Goal: Task Accomplishment & Management: Use online tool/utility

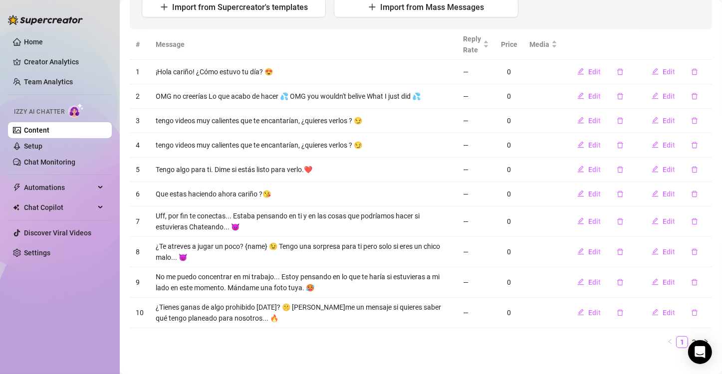
scroll to position [148, 0]
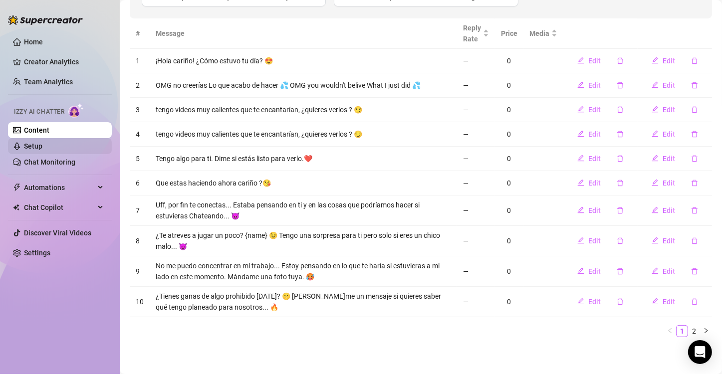
click at [33, 144] on link "Setup" at bounding box center [33, 146] width 18 height 8
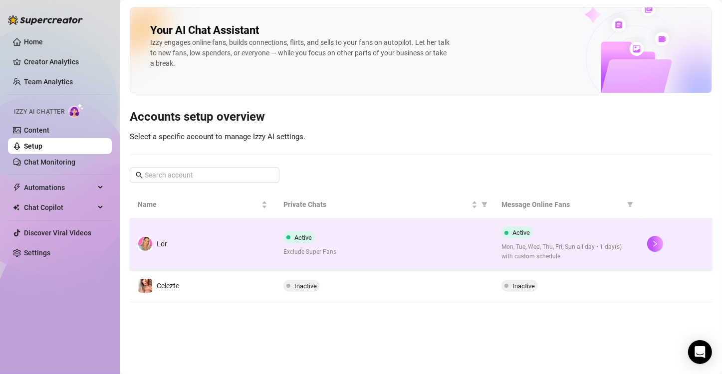
click at [169, 258] on td "Lor" at bounding box center [203, 244] width 146 height 51
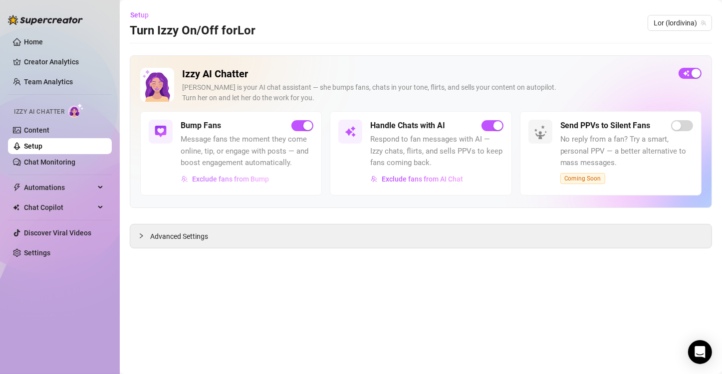
click at [221, 181] on span "Exclude fans from Bump" at bounding box center [230, 179] width 77 height 8
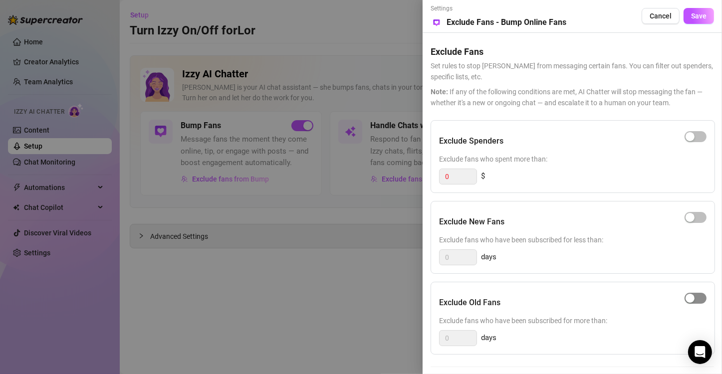
click at [701, 295] on span "button" at bounding box center [696, 298] width 22 height 11
click at [452, 340] on input "0" at bounding box center [458, 338] width 37 height 15
type input "350"
click at [651, 324] on span "Exclude fans who have been subscribed for more than:" at bounding box center [573, 320] width 268 height 11
click at [702, 12] on span "Save" at bounding box center [698, 16] width 15 height 8
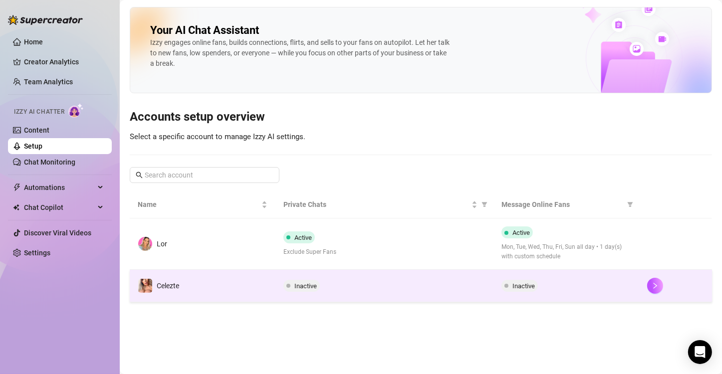
click at [267, 276] on td "Celezte" at bounding box center [203, 286] width 146 height 32
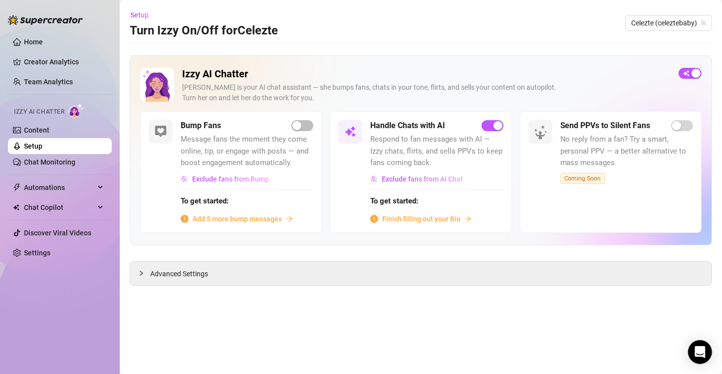
click at [243, 220] on span "Add 5 more bump messages" at bounding box center [237, 219] width 89 height 11
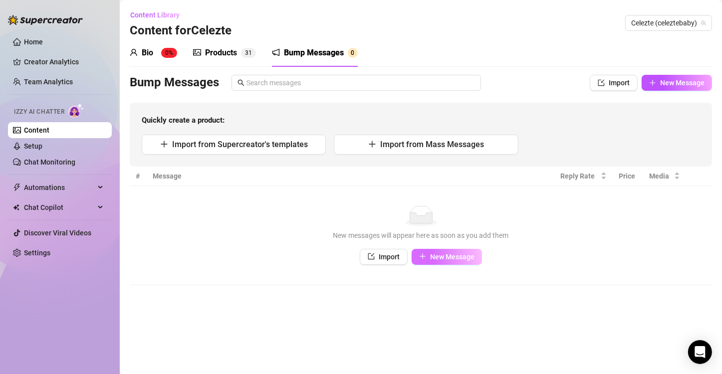
click at [432, 253] on button "New Message" at bounding box center [447, 257] width 70 height 16
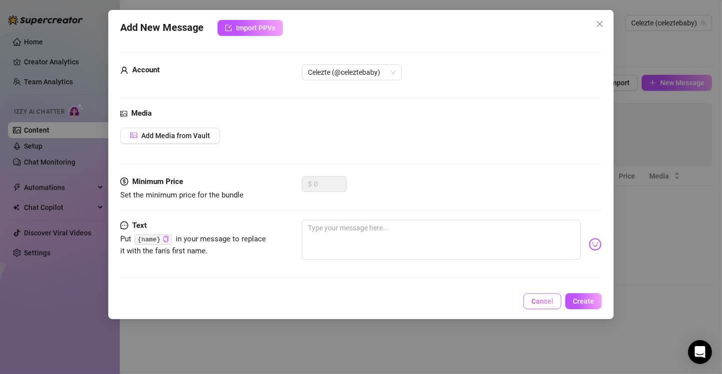
click at [544, 298] on span "Cancel" at bounding box center [543, 301] width 22 height 8
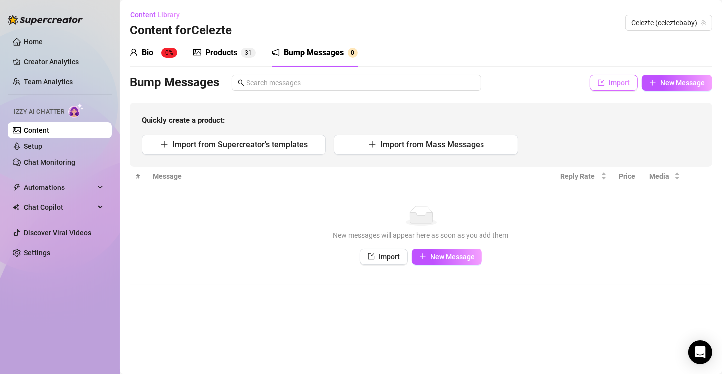
click at [630, 83] on span "Import" at bounding box center [619, 83] width 21 height 8
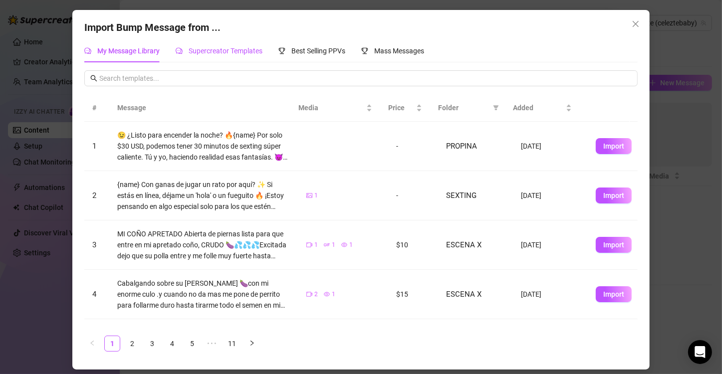
click at [260, 52] on span "Supercreator Templates" at bounding box center [226, 51] width 74 height 8
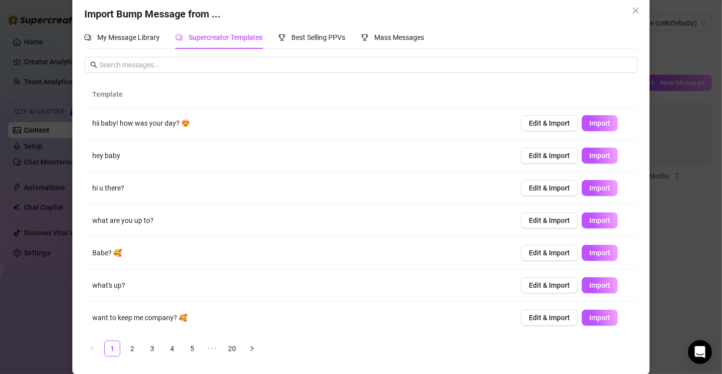
scroll to position [14, 0]
click at [130, 351] on link "2" at bounding box center [132, 348] width 15 height 15
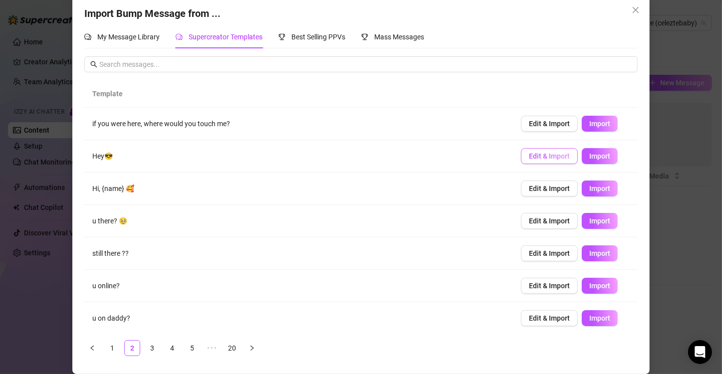
click at [532, 161] on button "Edit & Import" at bounding box center [549, 156] width 57 height 16
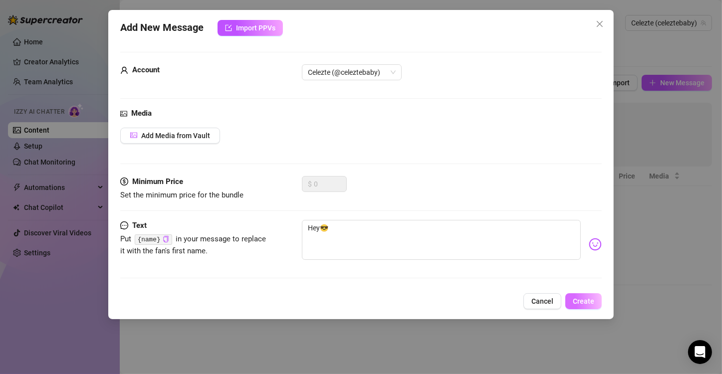
click at [582, 301] on span "Create" at bounding box center [583, 301] width 21 height 8
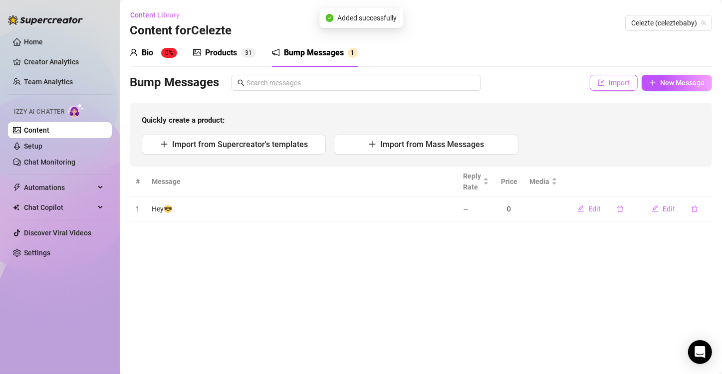
click at [620, 84] on span "Import" at bounding box center [619, 83] width 21 height 8
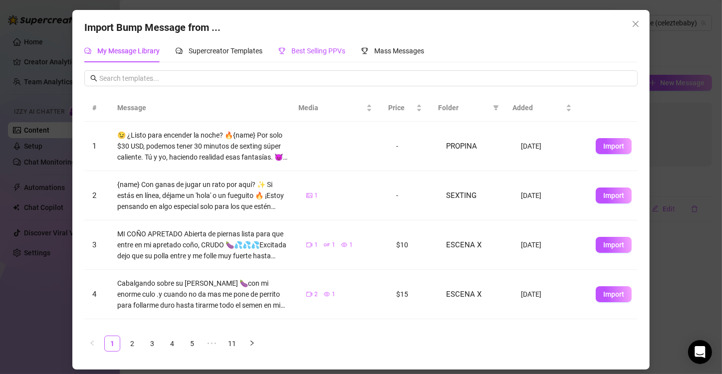
click at [307, 46] on div "Best Selling PPVs" at bounding box center [312, 50] width 67 height 11
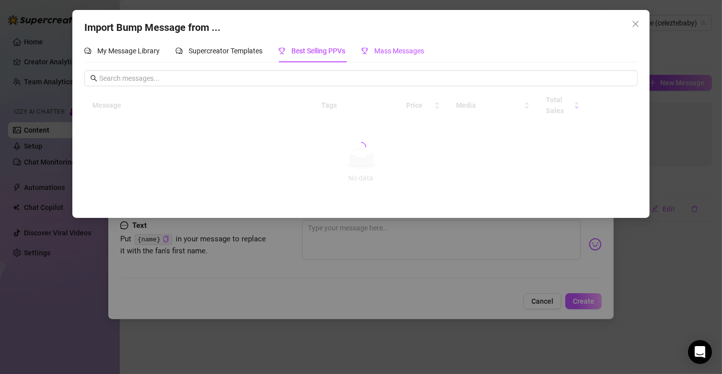
click at [389, 52] on span "Mass Messages" at bounding box center [399, 51] width 50 height 8
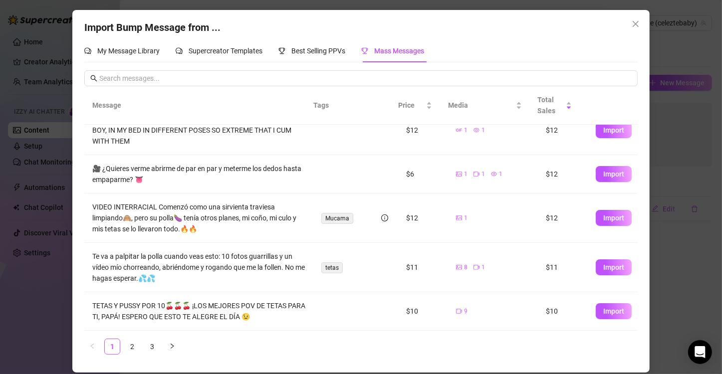
scroll to position [254, 0]
click at [603, 315] on span "Import" at bounding box center [613, 311] width 21 height 8
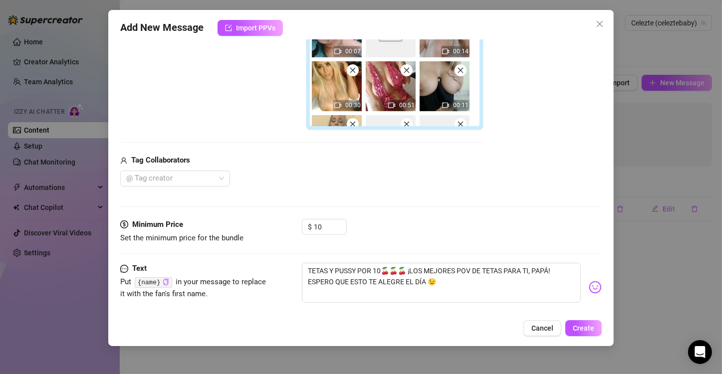
scroll to position [235, 0]
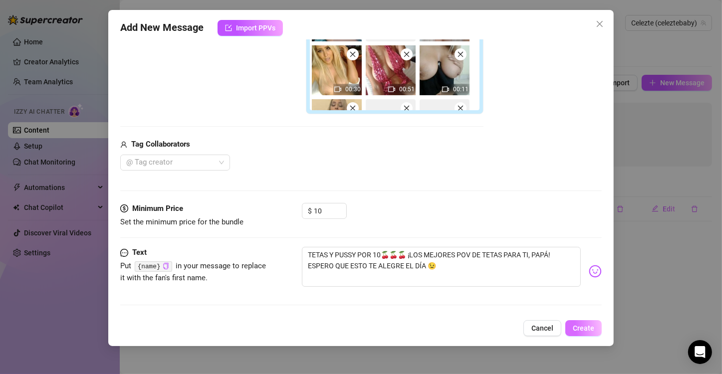
click at [588, 332] on span "Create" at bounding box center [583, 328] width 21 height 8
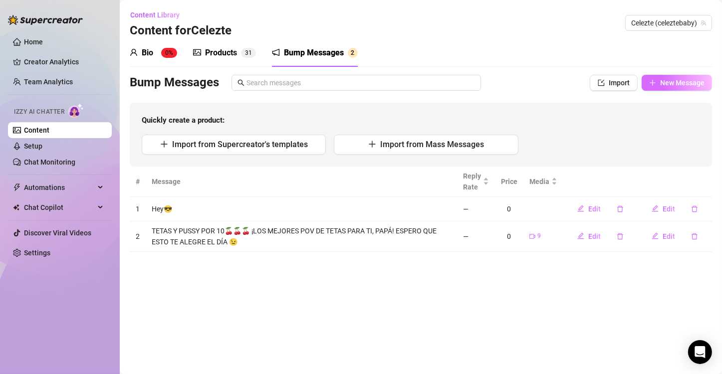
click at [664, 76] on button "New Message" at bounding box center [677, 83] width 70 height 16
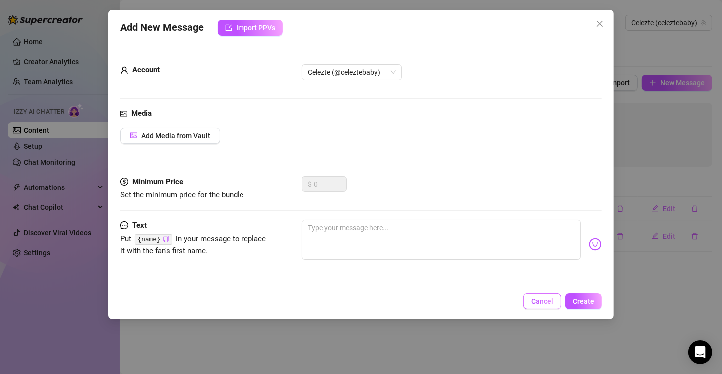
click at [538, 294] on button "Cancel" at bounding box center [543, 301] width 38 height 16
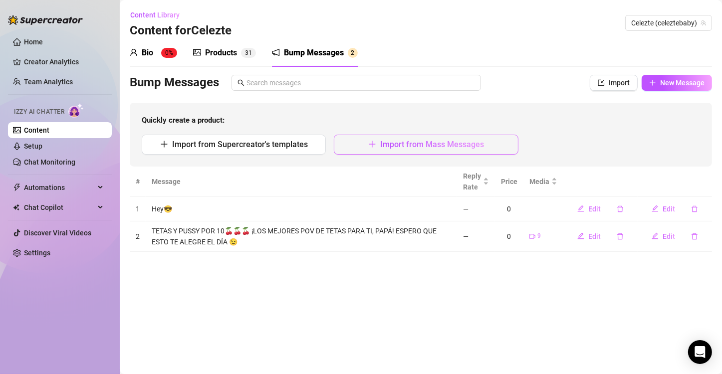
click at [371, 144] on icon "plus" at bounding box center [372, 144] width 8 height 8
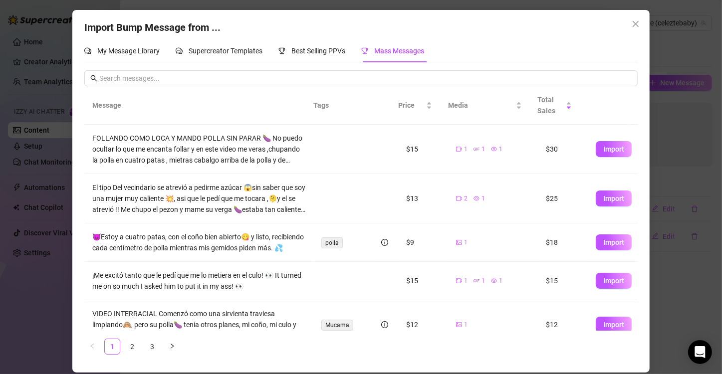
scroll to position [150, 0]
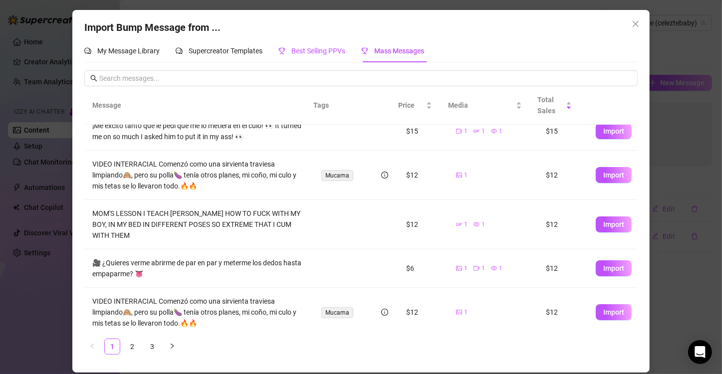
click at [305, 54] on span "Best Selling PPVs" at bounding box center [318, 51] width 54 height 8
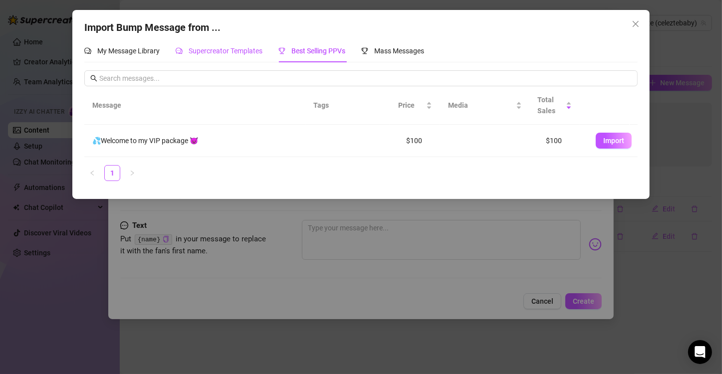
click at [228, 48] on span "Supercreator Templates" at bounding box center [226, 51] width 74 height 8
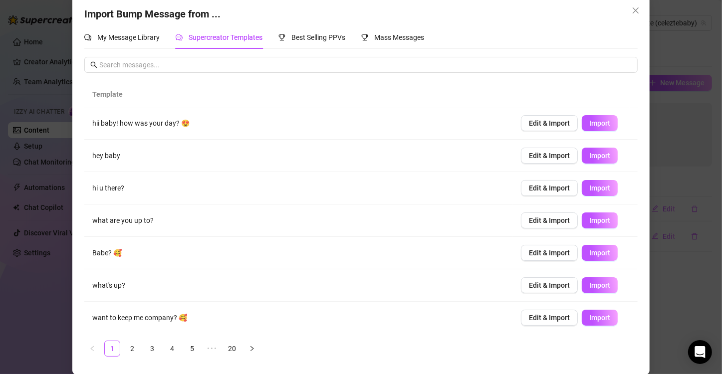
scroll to position [14, 0]
click at [127, 351] on link "2" at bounding box center [132, 348] width 15 height 15
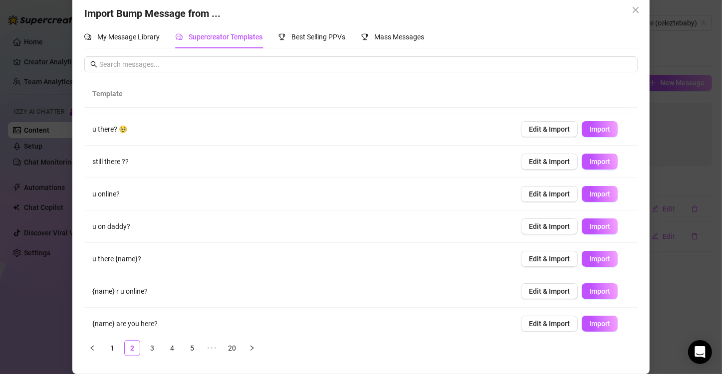
scroll to position [98, 0]
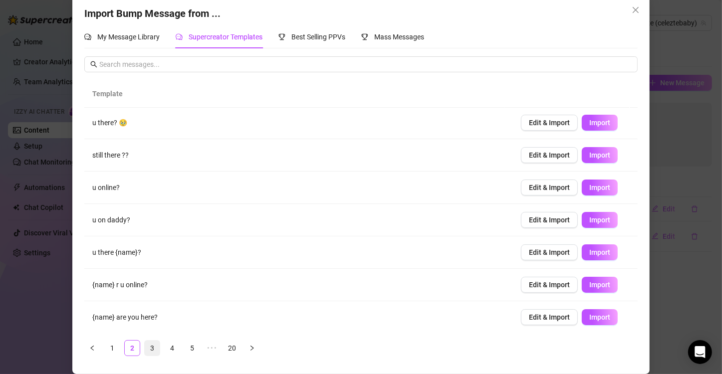
click at [147, 351] on link "3" at bounding box center [152, 348] width 15 height 15
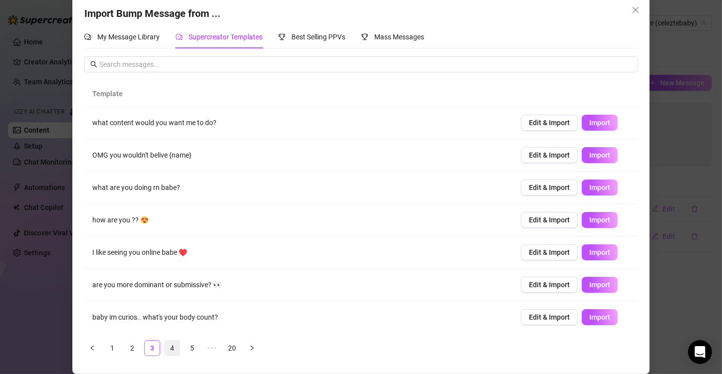
click at [169, 346] on link "4" at bounding box center [172, 348] width 15 height 15
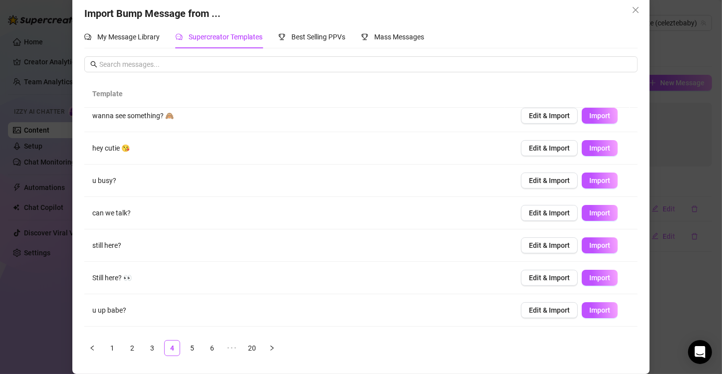
scroll to position [0, 0]
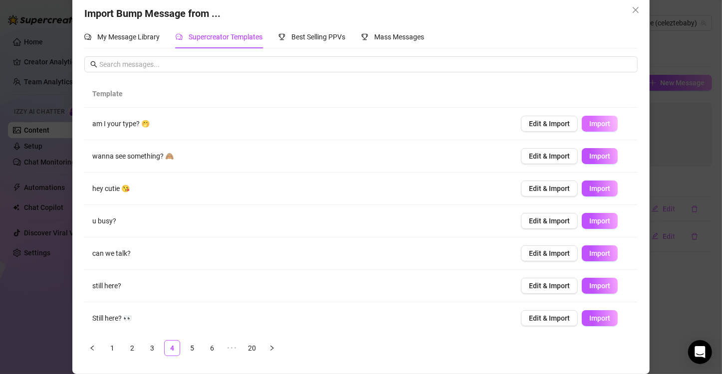
click at [589, 124] on span "Import" at bounding box center [599, 124] width 21 height 8
click at [590, 157] on span "Import" at bounding box center [599, 156] width 21 height 8
click at [589, 186] on span "Import" at bounding box center [599, 189] width 21 height 8
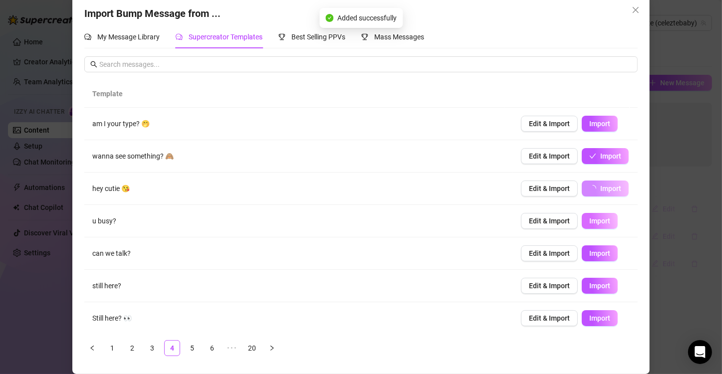
click at [589, 217] on span "Import" at bounding box center [599, 221] width 21 height 8
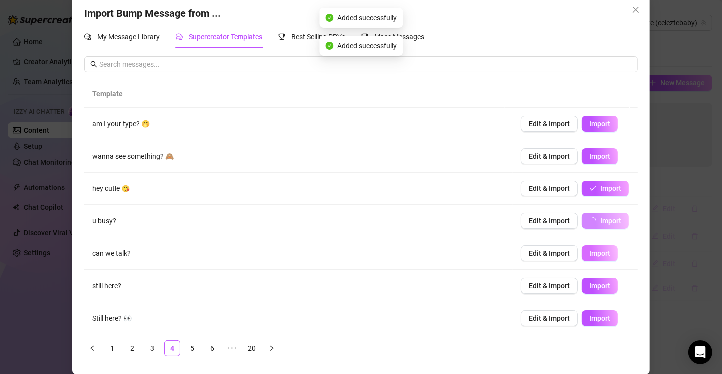
click at [589, 252] on span "Import" at bounding box center [599, 254] width 21 height 8
click at [589, 285] on span "Import" at bounding box center [599, 286] width 21 height 8
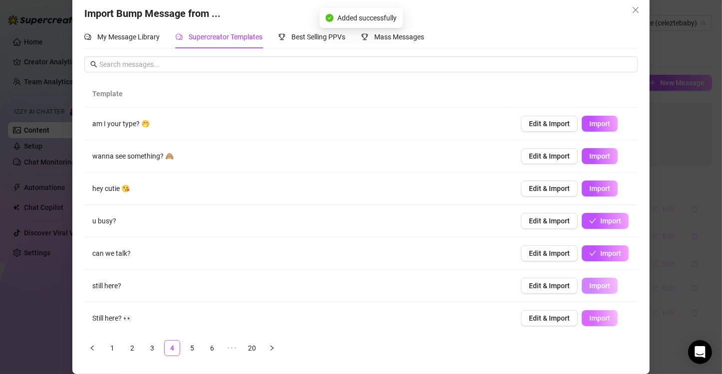
click at [589, 314] on span "Import" at bounding box center [599, 318] width 21 height 8
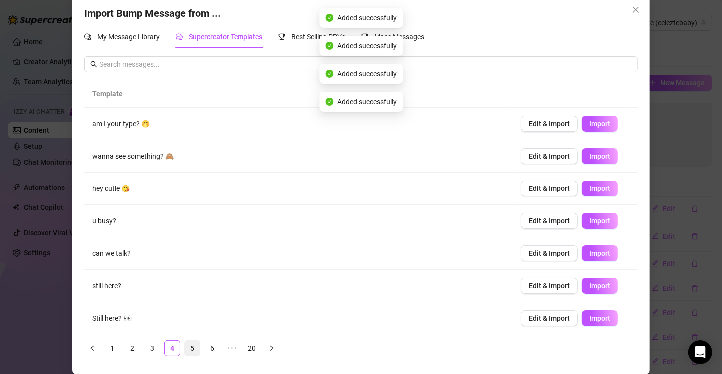
click at [194, 349] on link "5" at bounding box center [192, 348] width 15 height 15
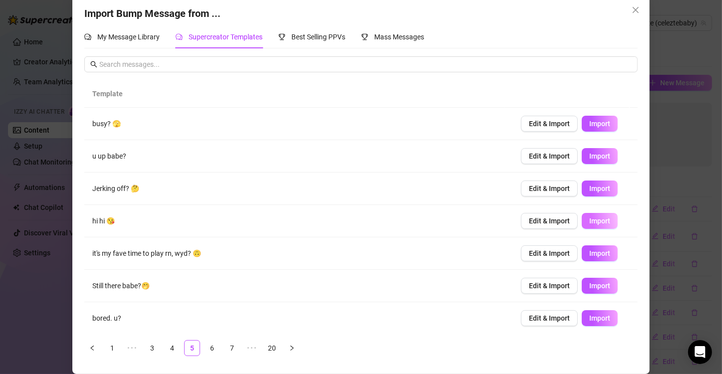
click at [589, 221] on span "Import" at bounding box center [599, 221] width 21 height 8
click at [205, 349] on link "6" at bounding box center [212, 348] width 15 height 15
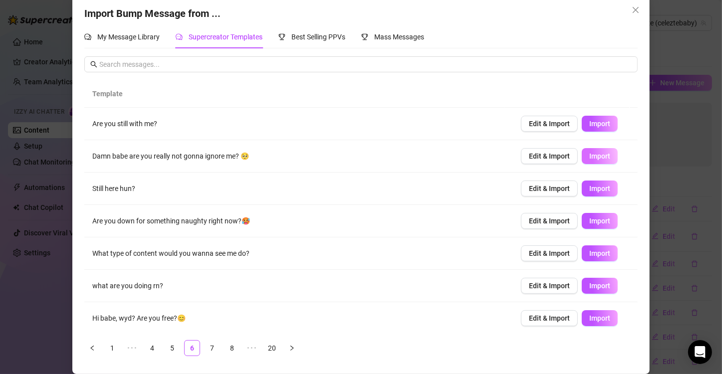
click at [590, 161] on button "Import" at bounding box center [600, 156] width 36 height 16
click at [589, 316] on span "Import" at bounding box center [599, 318] width 21 height 8
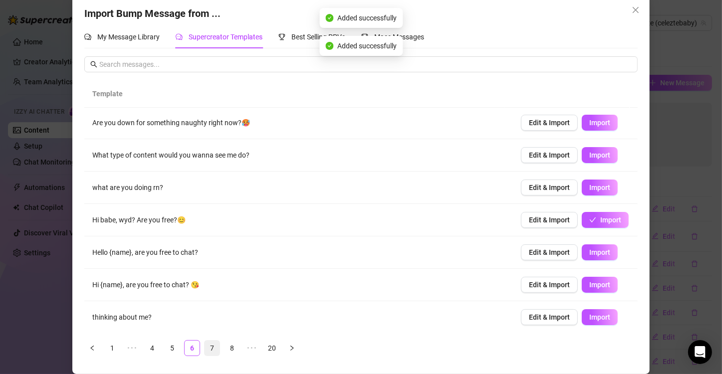
click at [208, 347] on link "7" at bounding box center [212, 348] width 15 height 15
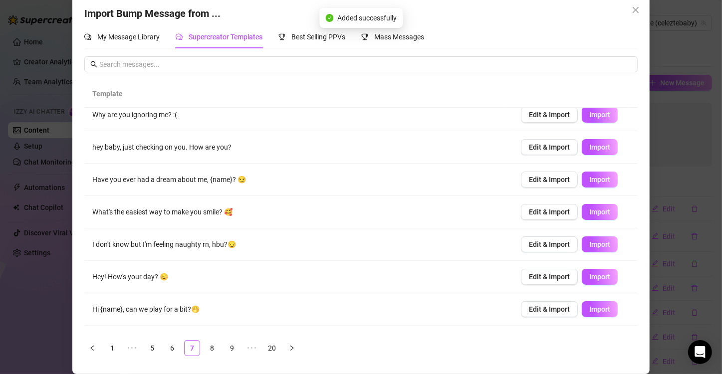
scroll to position [0, 0]
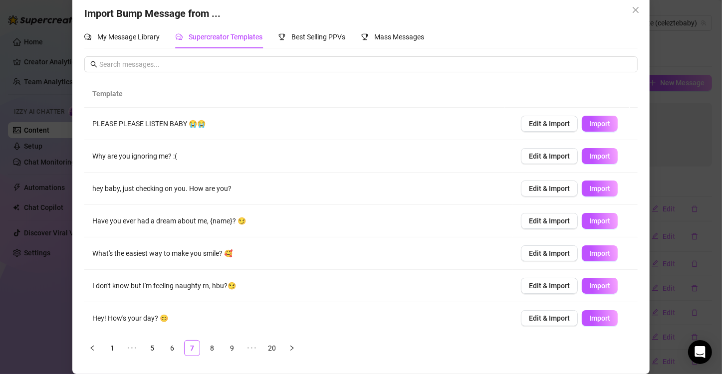
click at [584, 132] on td "Edit & Import Import" at bounding box center [575, 124] width 125 height 32
click at [584, 129] on button "Import" at bounding box center [600, 124] width 36 height 16
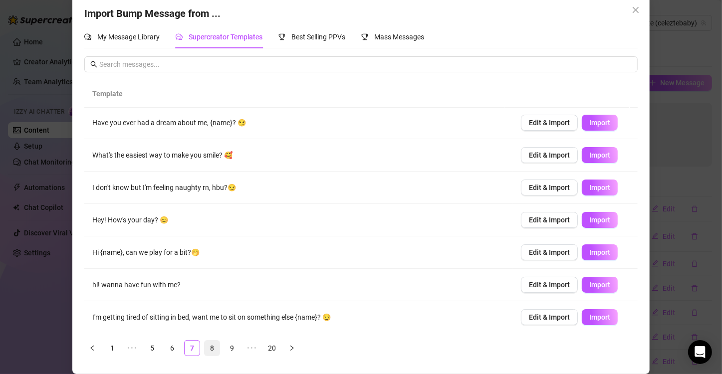
click at [207, 346] on link "8" at bounding box center [212, 348] width 15 height 15
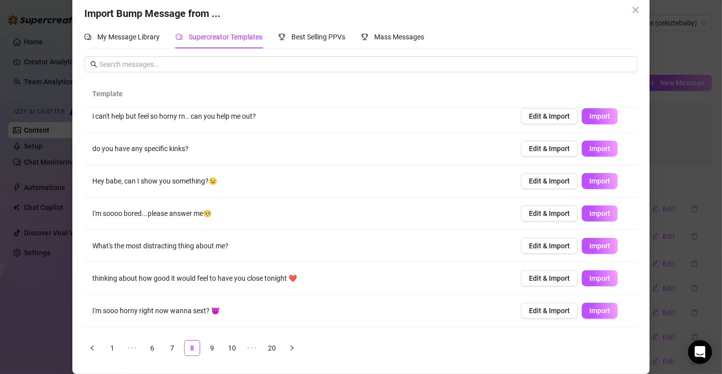
scroll to position [0, 0]
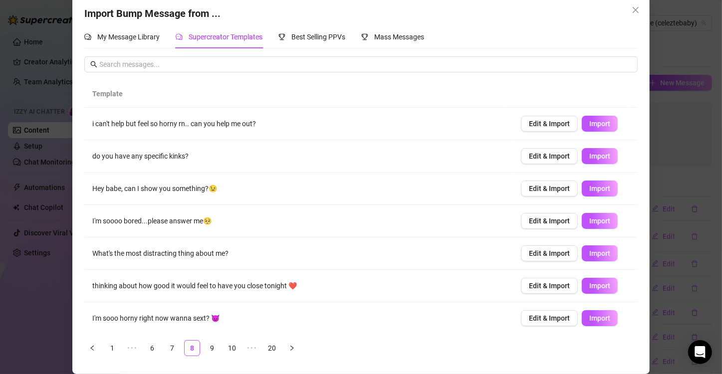
click at [513, 122] on td "Edit & Import Import" at bounding box center [575, 124] width 125 height 32
click at [532, 123] on span "Edit & Import" at bounding box center [549, 124] width 41 height 8
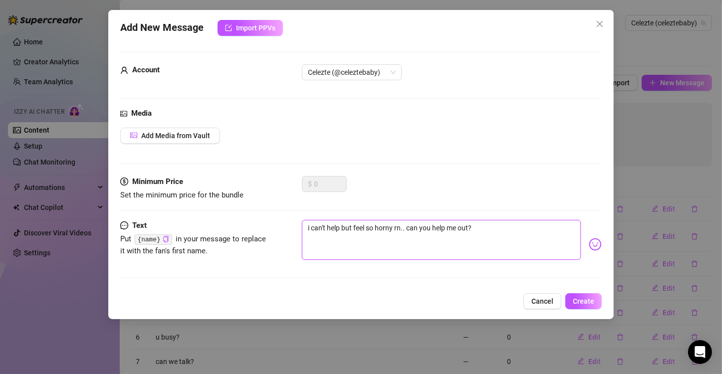
drag, startPoint x: 484, startPoint y: 227, endPoint x: 291, endPoint y: 222, distance: 193.2
click at [291, 222] on div "Text Put {name} in your message to replace it with the fan's first name. i can'…" at bounding box center [361, 244] width 482 height 49
type textarea "N"
type textarea "No"
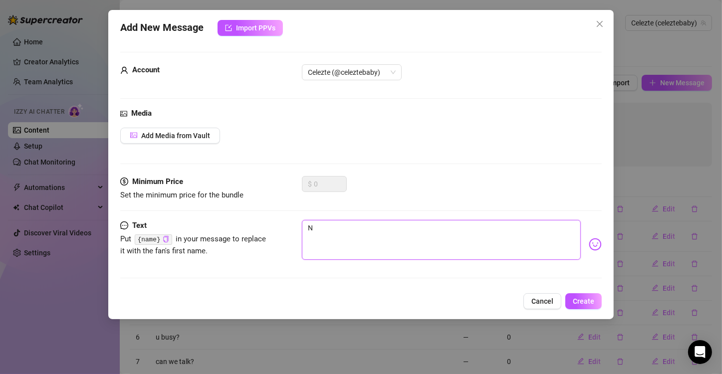
type textarea "No"
type textarea "No p"
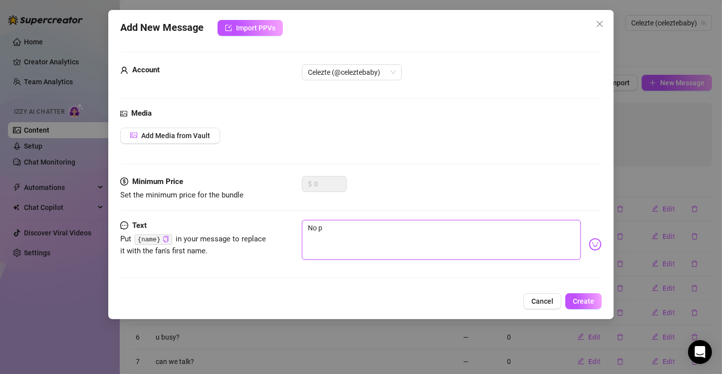
type textarea "No pu"
type textarea "No pue"
type textarea "No pued"
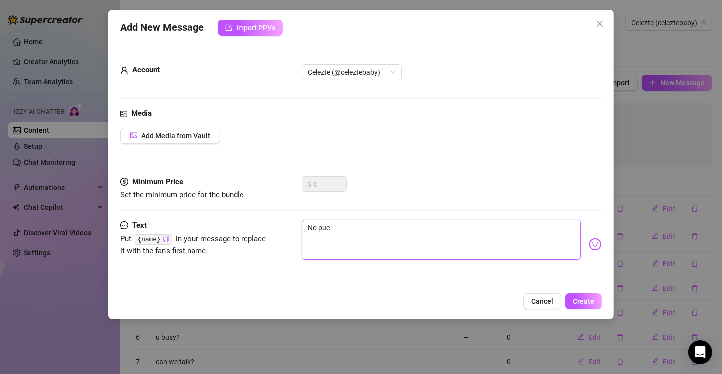
type textarea "No pued"
type textarea "No puedo"
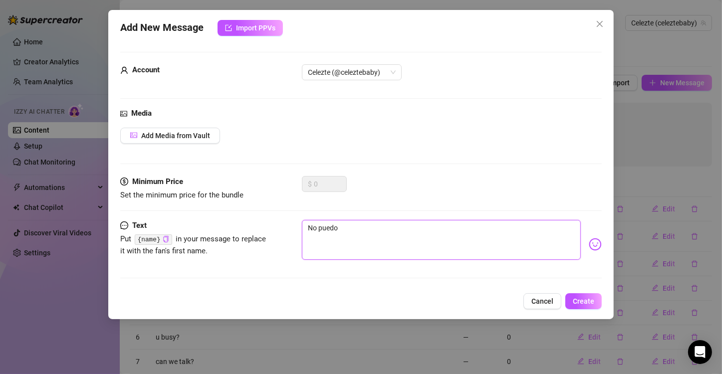
type textarea "No puedo e"
type textarea "No puedo ev"
type textarea "No puedo evi"
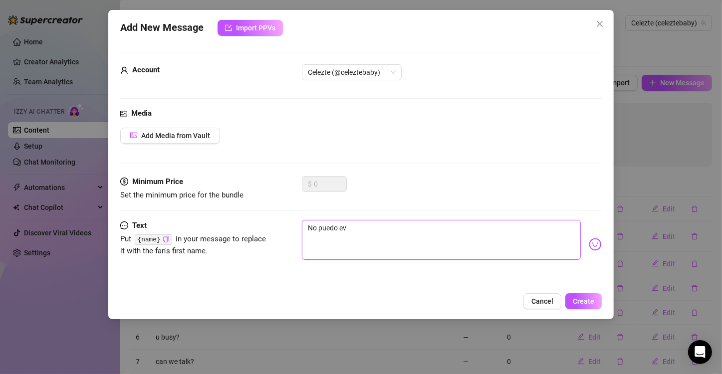
type textarea "No puedo evi"
type textarea "No puedo evit"
type textarea "No puedo evita"
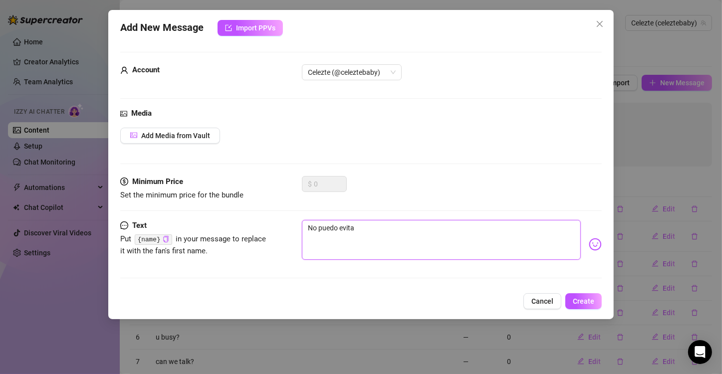
type textarea "No puedo evitar"
type textarea "No puedo evitar s"
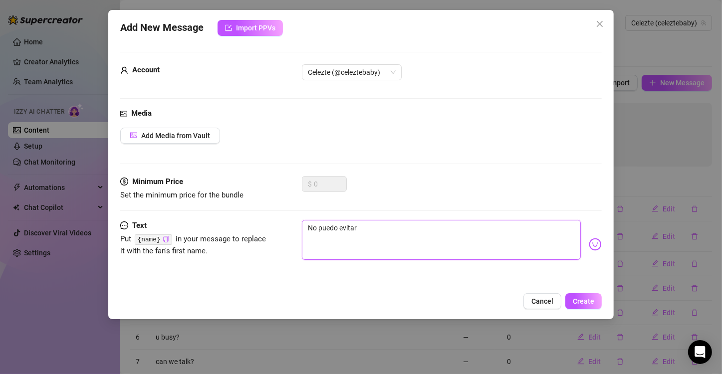
type textarea "No puedo evitar s"
type textarea "No puedo evitar se"
type textarea "No puedo evitar sen"
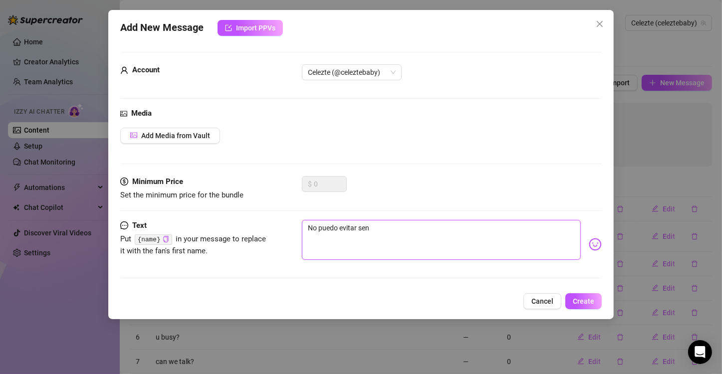
type textarea "No puedo evitar sent"
type textarea "No puedo evitar senti"
type textarea "No puedo evitar sentir"
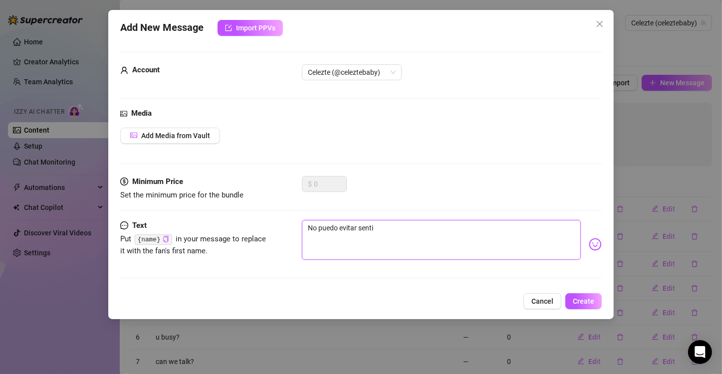
type textarea "No puedo evitar sentir"
type textarea "No puedo evitar sentirm"
type textarea "No puedo evitar sentirme"
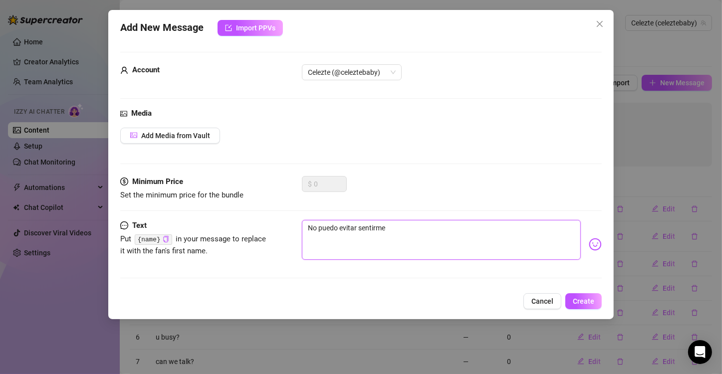
type textarea "No puedo evitar sentirme"
type textarea "No puedo evitar sentirme t"
type textarea "No puedo evitar sentirme ta"
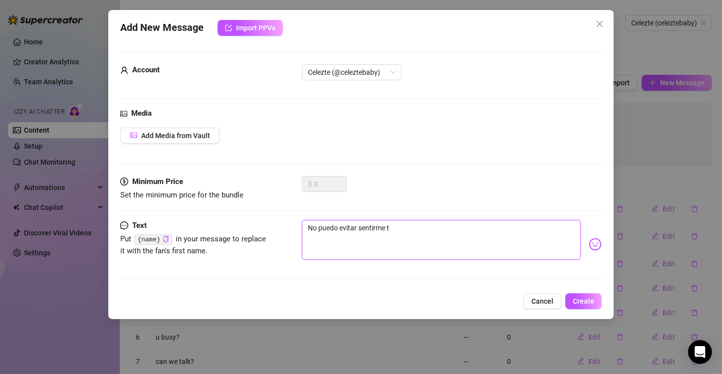
type textarea "No puedo evitar sentirme ta"
type textarea "No puedo evitar sentirme tan"
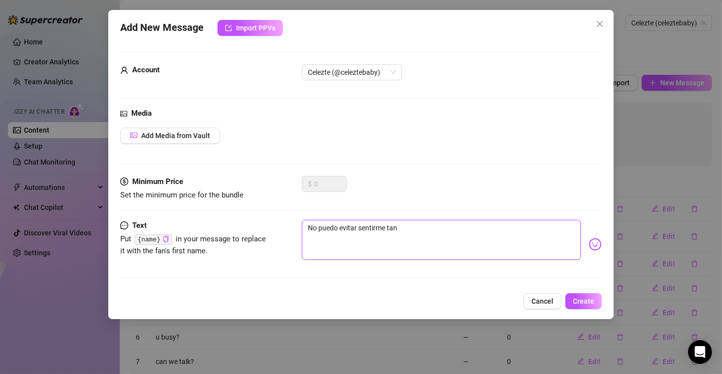
type textarea "No puedo evitar sentirme tan c"
type textarea "No puedo evitar sentirme tan ca"
type textarea "No puedo evitar sentirme tan cac"
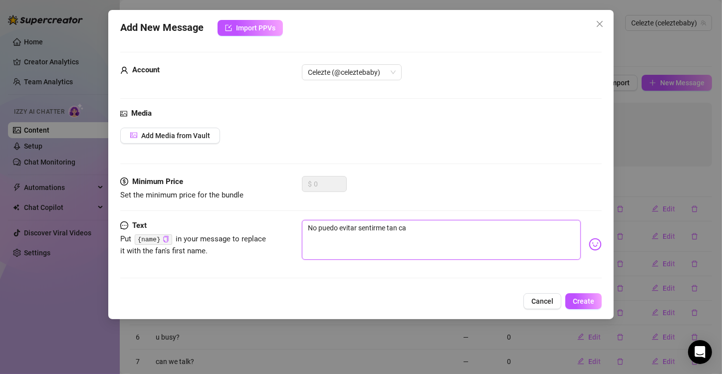
type textarea "No puedo evitar sentirme tan cac"
type textarea "No puedo evitar sentirme tan cach"
type textarea "No puedo evitar sentirme tan cacho"
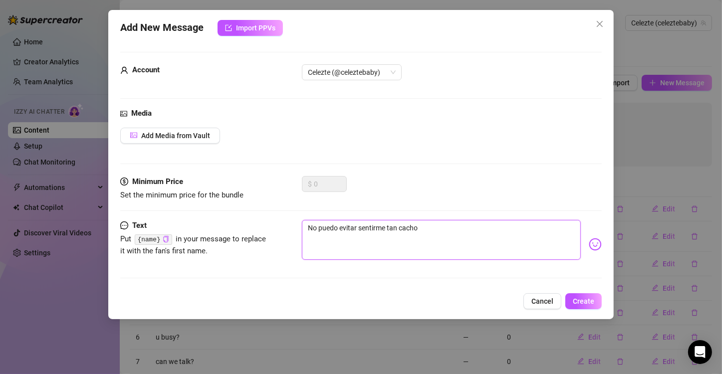
type textarea "No puedo evitar sentirme tan [PERSON_NAME]"
type textarea "No puedo evitar sentirme tan cachond"
type textarea "No puedo evitar sentirme tan cachonda"
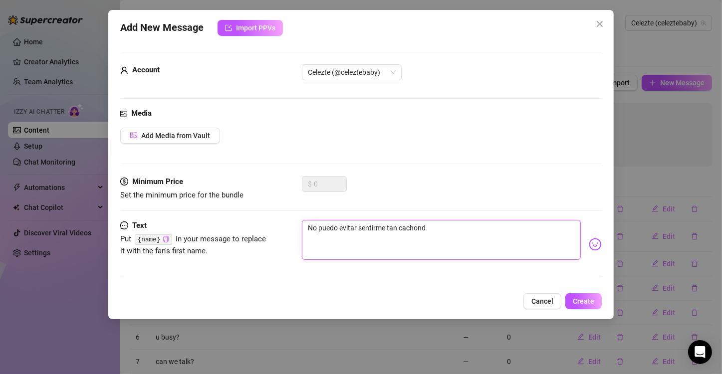
type textarea "No puedo evitar sentirme tan cachonda"
type textarea "No puedo evitar sentirme tan cachonda a"
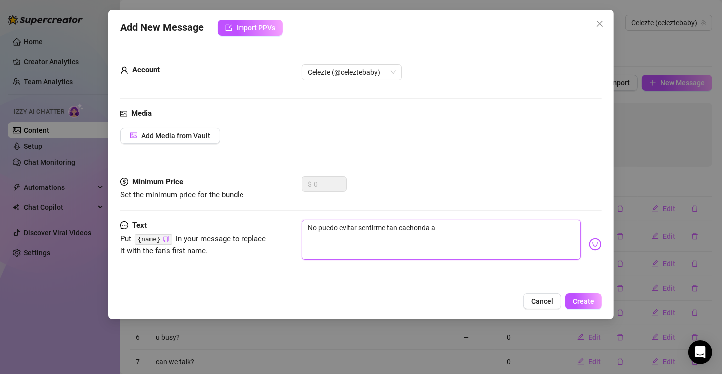
type textarea "No puedo evitar sentirme tan cachonda ah"
type textarea "No puedo evitar sentirme tan cachonda aho"
type textarea "No puedo evitar sentirme tan cachonda ahor"
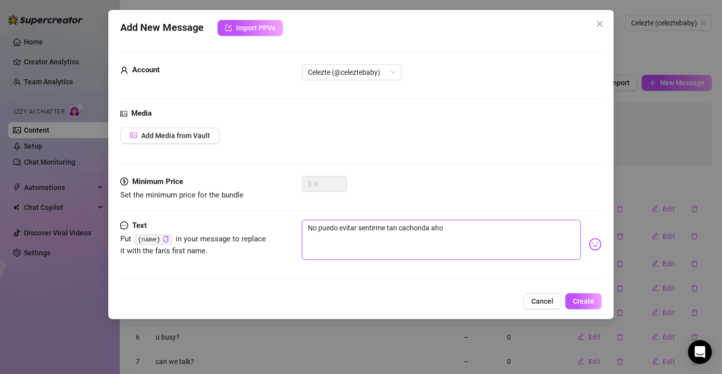
type textarea "No puedo evitar sentirme tan cachonda ahor"
type textarea "No puedo evitar sentirme tan cachonda ahora"
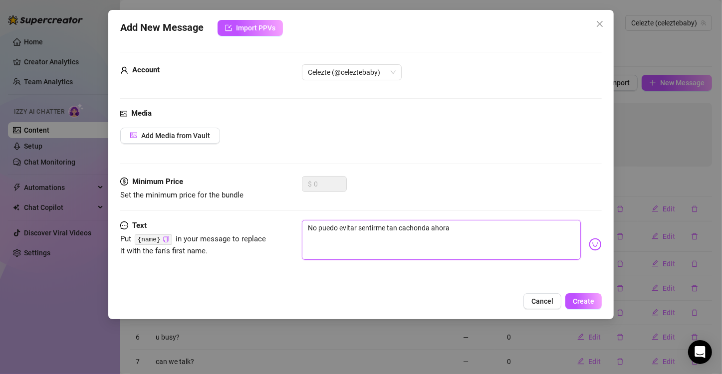
type textarea "No puedo evitar sentirme tan cachonda ahora m"
type textarea "No puedo evitar sentirme tan cachonda ahora mi"
type textarea "No puedo evitar sentirme tan cachonda ahora mis"
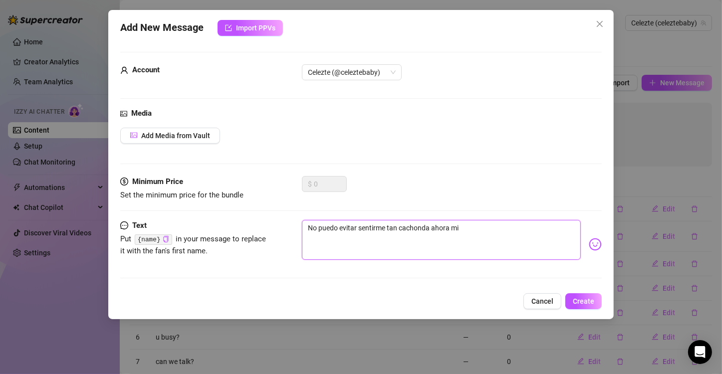
type textarea "No puedo evitar sentirme tan cachonda ahora mis"
type textarea "No puedo evitar sentirme tan cachonda ahora mism"
type textarea "No puedo evitar sentirme tan cachonda ahora mismo"
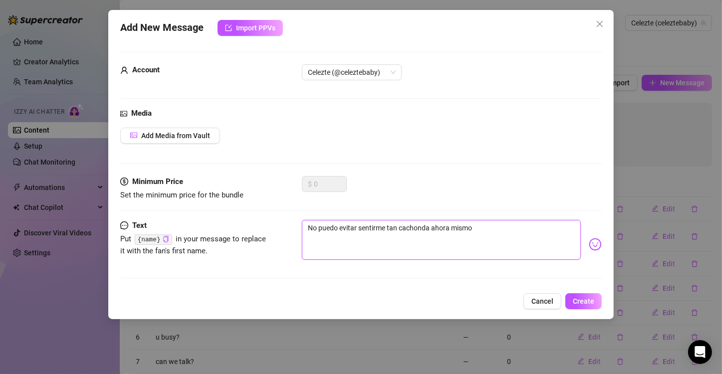
type textarea "No puedo evitar sentirme tan cachonda ahora mismo"
type textarea "No puedo evitar sentirme tan cachonda ahora mismo ."
type textarea "No puedo evitar sentirme tan cachonda ahora mismo .."
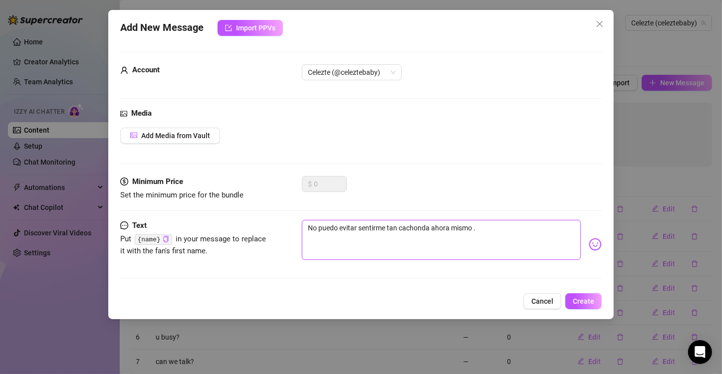
type textarea "No puedo evitar sentirme tan cachonda ahora mismo .."
type textarea "No puedo evitar sentirme tan cachonda ahora mismo ..."
type textarea "No puedo evitar sentirme tan cachonda ahora mismo ...p"
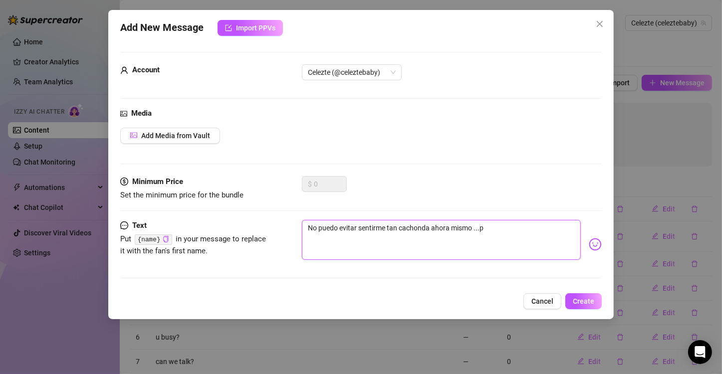
type textarea "No puedo evitar sentirme tan cachonda ahora mismo ...pu"
type textarea "No puedo evitar sentirme tan cachonda ahora mismo ...pue"
type textarea "No puedo evitar sentirme tan cachonda ahora mismo ...pued"
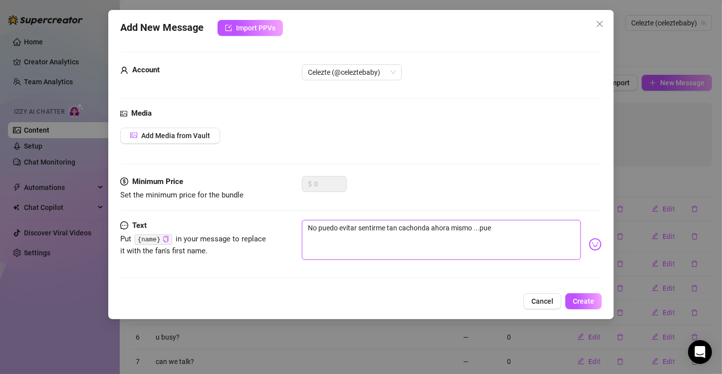
type textarea "No puedo evitar sentirme tan cachonda ahora mismo ...pued"
type textarea "No puedo evitar sentirme tan cachonda ahora mismo ...puede"
type textarea "No puedo evitar sentirme tan cachonda ahora mismo ...puedes"
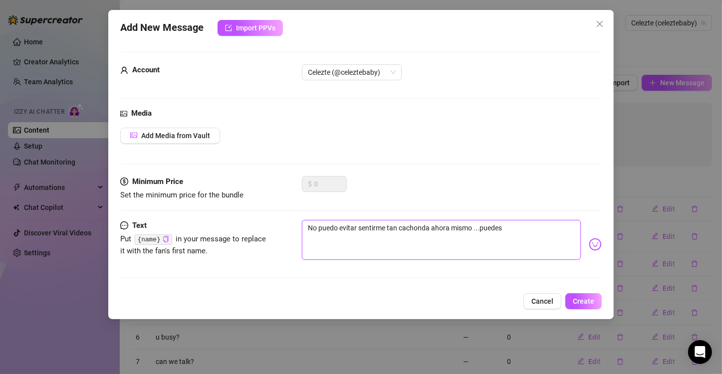
type textarea "No puedo evitar sentirme tan cachonda ahora mismo ...puedes"
type textarea "No puedo evitar sentirme tan cachonda ahora mismo ...puedes a"
type textarea "No puedo evitar sentirme tan cachonda ahora mismo ...puedes ay"
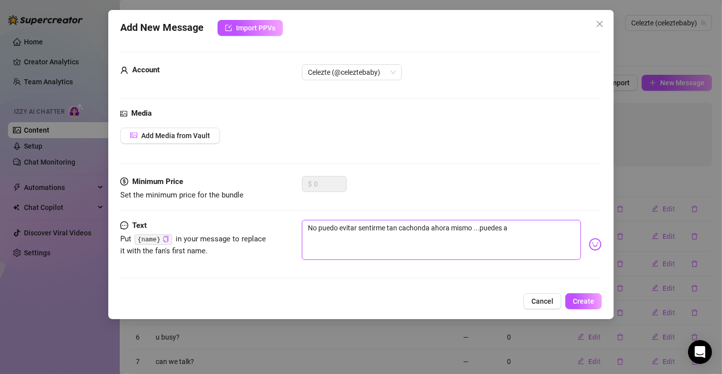
type textarea "No puedo evitar sentirme tan cachonda ahora mismo ...puedes ay"
type textarea "No puedo evitar sentirme tan cachonda ahora mismo ...puedes ayu"
type textarea "No puedo evitar sentirme tan cachonda ahora mismo ...puedes ayud"
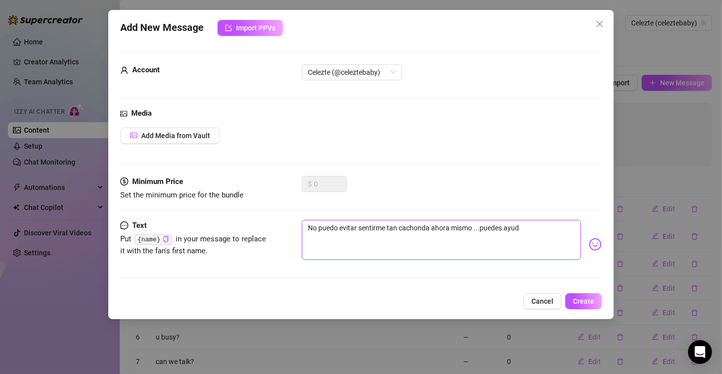
type textarea "No puedo evitar sentirme tan cachonda ahora mismo ...puedes ayuda"
type textarea "No puedo evitar sentirme tan cachonda ahora mismo ...puedes ayudar"
type textarea "No puedo evitar sentirme tan cachonda ahora mismo ...puedes ayudarm"
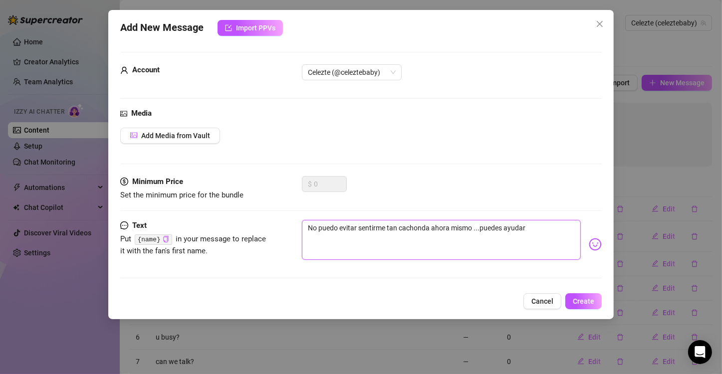
type textarea "No puedo evitar sentirme tan cachonda ahora mismo ...puedes ayudarm"
type textarea "No puedo evitar sentirme tan cachonda ahora mismo ...puedes ayudarme"
type textarea "No puedo evitar sentirme tan cachonda ahora mismo ...puedes ayudarme?"
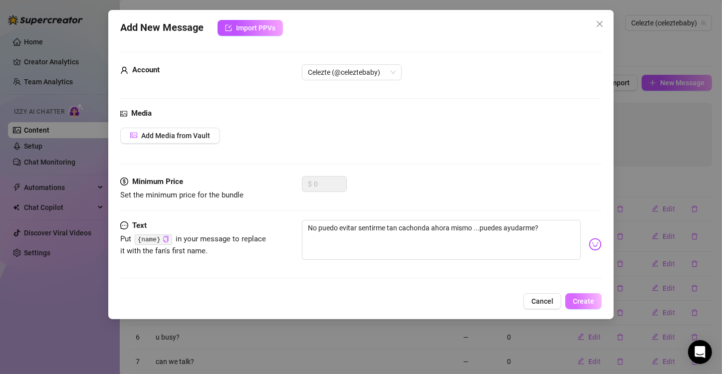
click at [590, 297] on span "Create" at bounding box center [583, 301] width 21 height 8
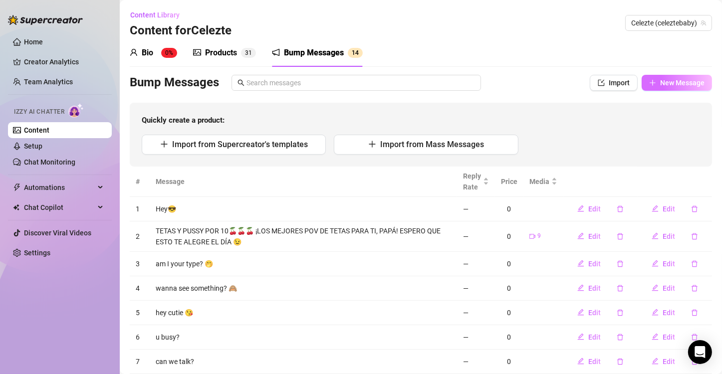
click at [665, 85] on span "New Message" at bounding box center [682, 83] width 44 height 8
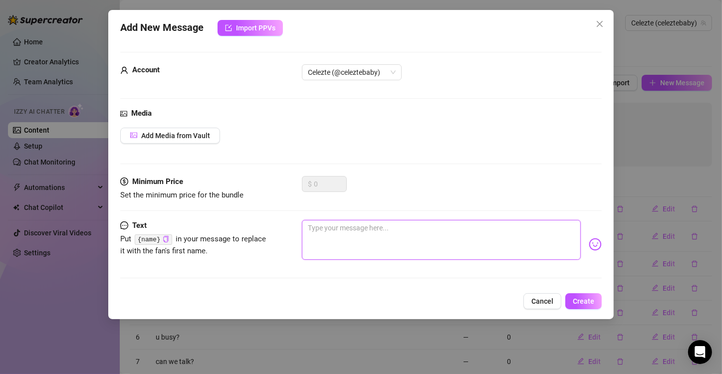
click at [345, 234] on textarea at bounding box center [441, 240] width 279 height 40
type textarea "O"
type textarea "Oy"
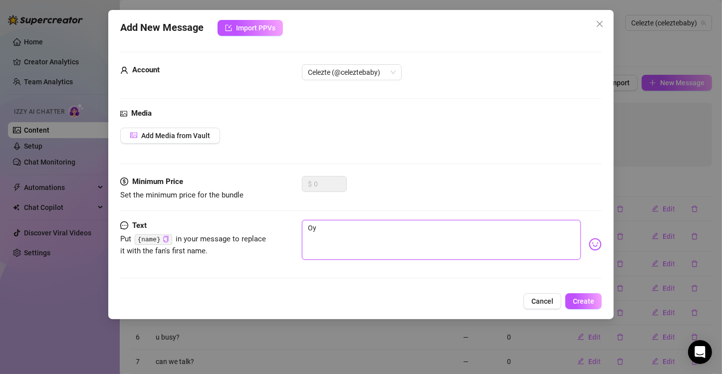
type textarea "Oye"
type textarea "Oye c"
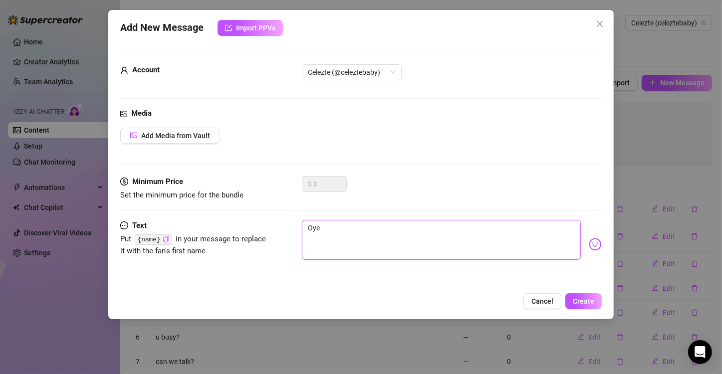
type textarea "Oye c"
type textarea "Oye ca"
type textarea "Oye car"
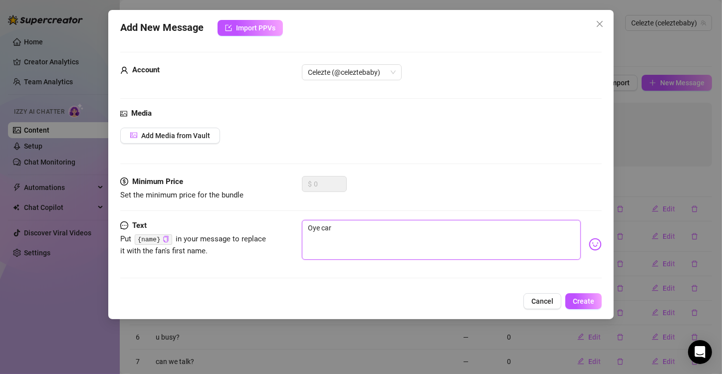
type textarea "Oye cari"
type textarea "Oye cariñ"
type textarea "Oye cariño"
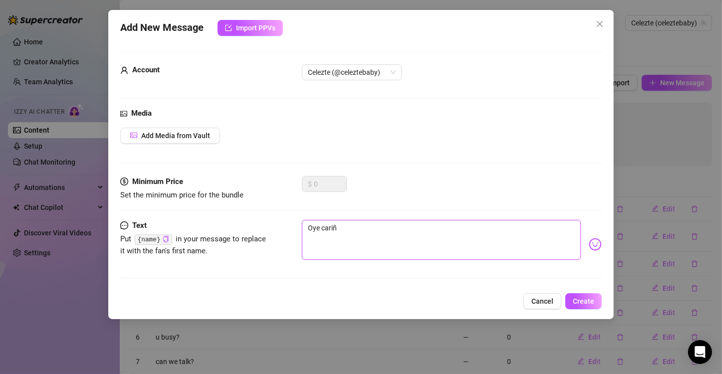
type textarea "Oye cariño"
type textarea "Oye cariño ,"
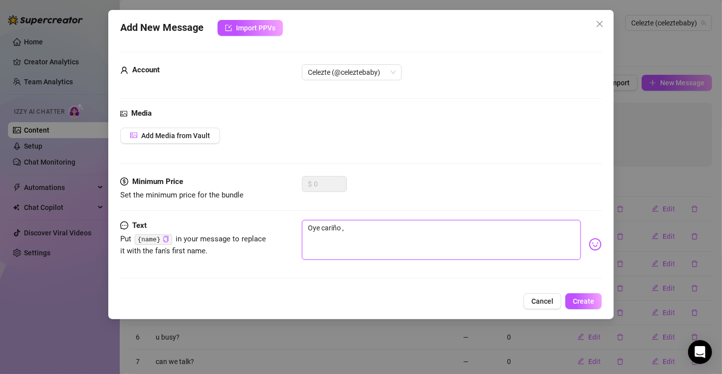
type textarea "Oye cariño ,"
type textarea "Oye cariño , P"
type textarea "Oye cariño , Pu"
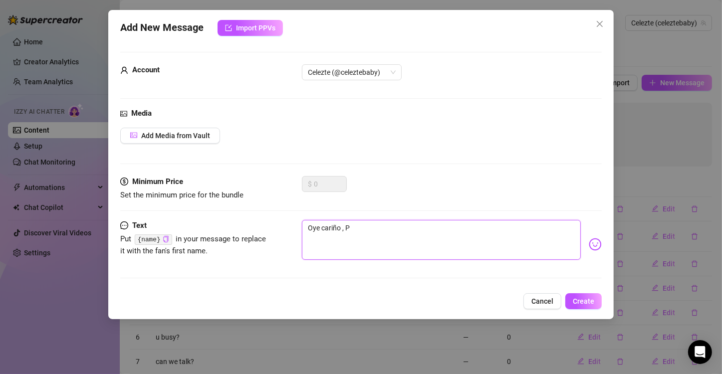
type textarea "Oye cariño , Pu"
type textarea "Oye cariño , Pue"
type textarea "Oye cariño , Pued"
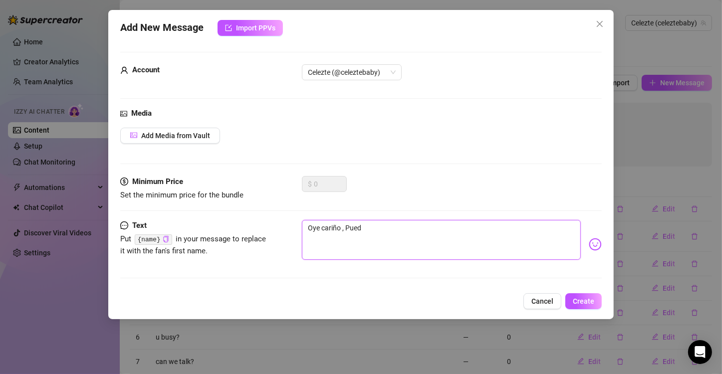
type textarea "Oye cariño , Puedo"
type textarea "Oye cariño , Puedo e"
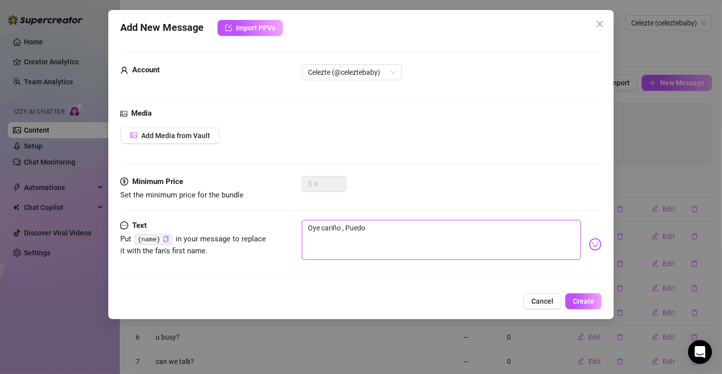
type textarea "Oye cariño , Puedo e"
type textarea "Oye cariño , Puedo en"
type textarea "Oye cariño , Puedo ens"
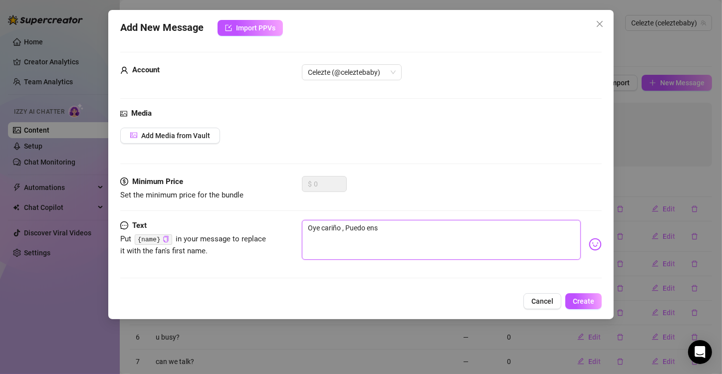
type textarea "Oye cariño , Puedo ense"
type textarea "Oye cariño , Puedo enseñ"
type textarea "Oye cariño , Puedo enseña"
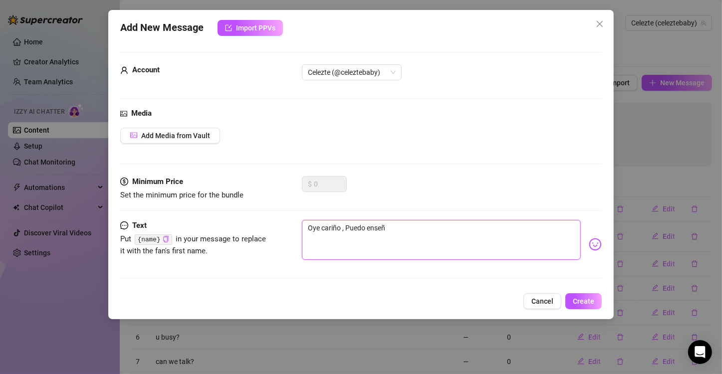
type textarea "Oye cariño , Puedo enseña"
type textarea "Oye cariño , Puedo enseñar"
type textarea "Oye cariño , [PERSON_NAME] enseñart"
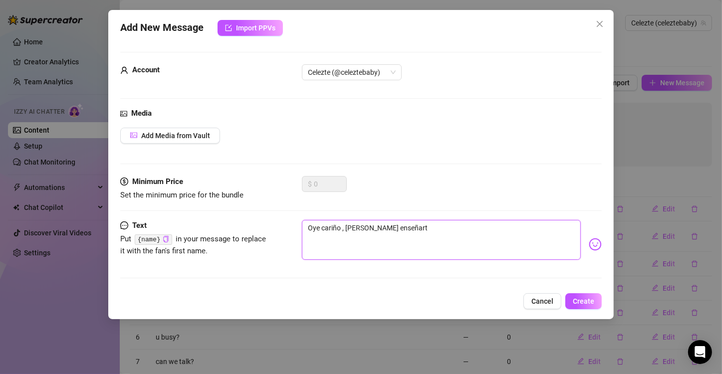
type textarea "Oye cariño , Puedo enseñarte"
type textarea "Oye cariño , [PERSON_NAME] enseñarte a"
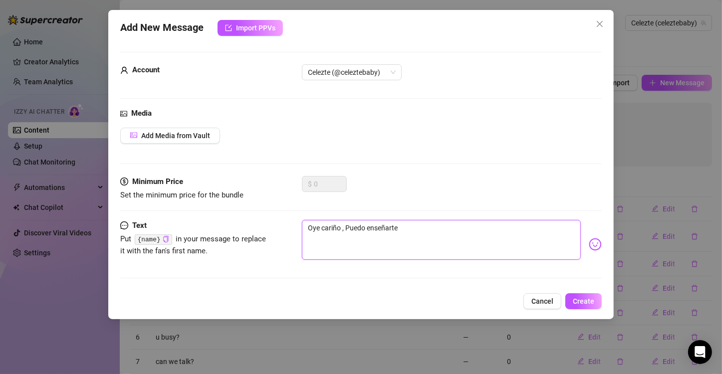
type textarea "Oye cariño , [PERSON_NAME] enseñarte a"
type textarea "Oye cariño , [PERSON_NAME] enseñarte al"
click at [589, 240] on img at bounding box center [595, 244] width 13 height 13
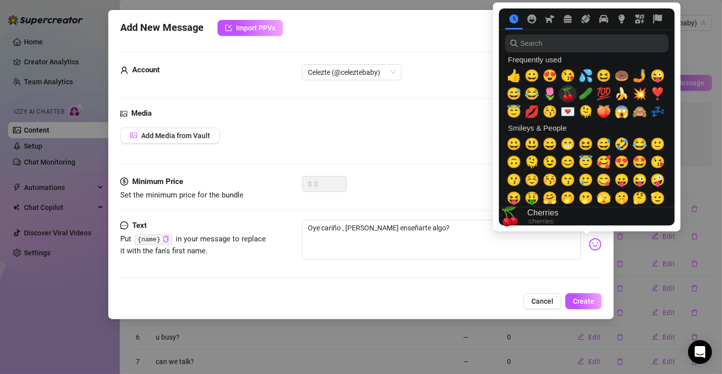
click at [571, 93] on span "🍒" at bounding box center [568, 94] width 15 height 14
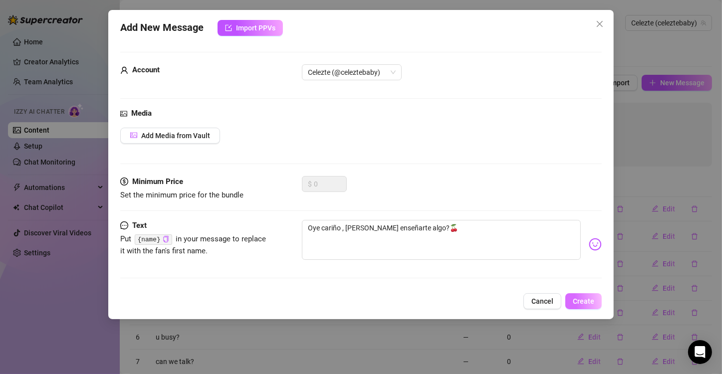
click at [590, 300] on span "Create" at bounding box center [583, 301] width 21 height 8
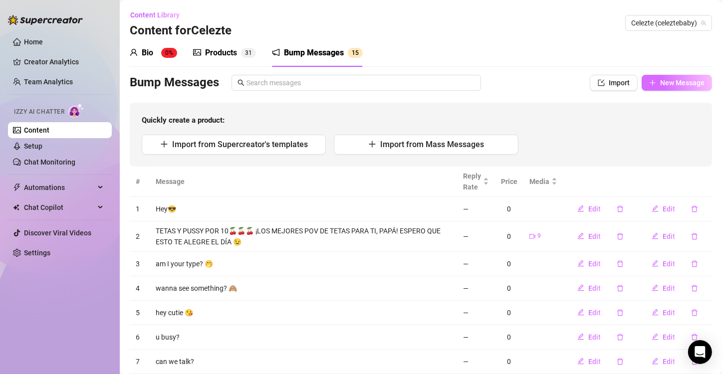
click at [680, 80] on span "New Message" at bounding box center [682, 83] width 44 height 8
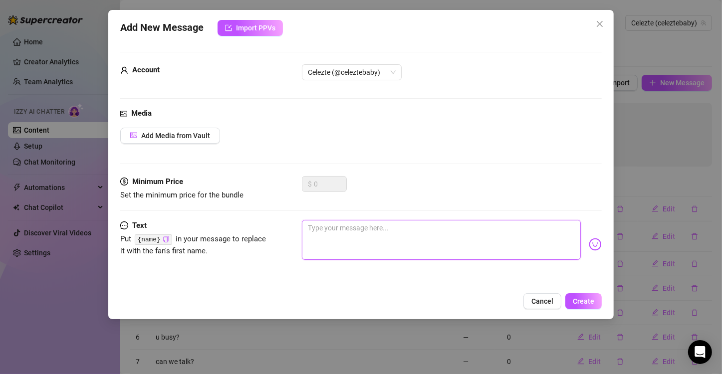
paste textarea "💋 Déjame calificar tu polla, siempre tengo curiosidad por ver lo que mis fans e…"
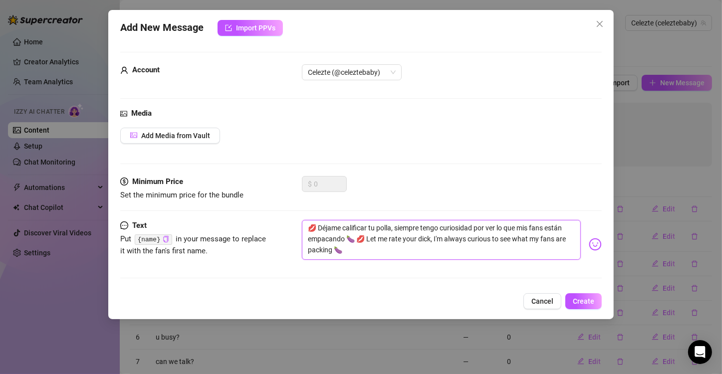
click at [377, 236] on textarea "💋 Déjame calificar tu polla, siempre tengo curiosidad por ver lo que mis fans e…" at bounding box center [441, 240] width 279 height 40
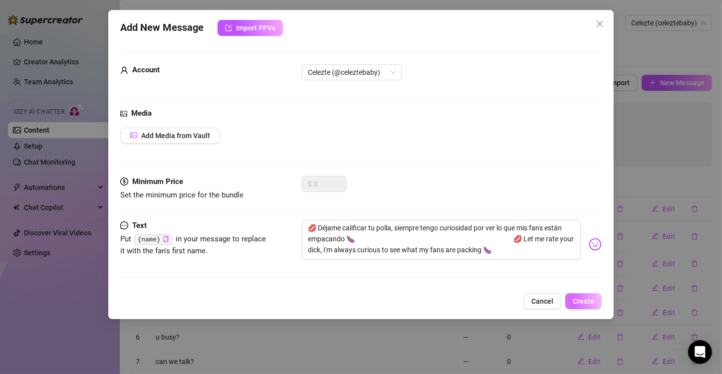
click at [579, 300] on span "Create" at bounding box center [583, 301] width 21 height 8
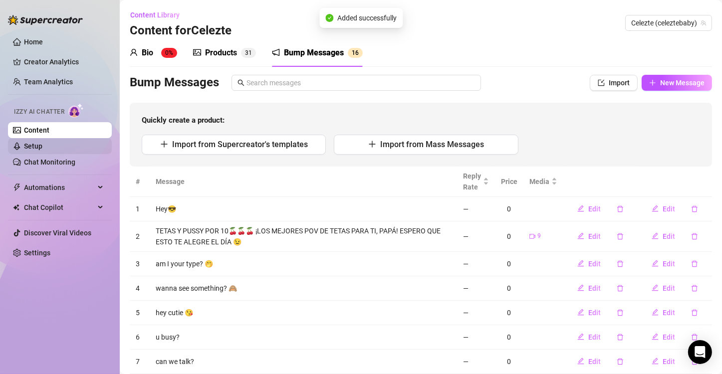
click at [33, 148] on link "Setup" at bounding box center [33, 146] width 18 height 8
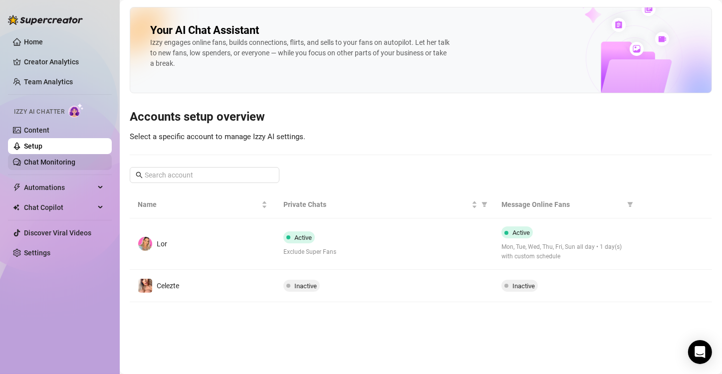
click at [32, 160] on link "Chat Monitoring" at bounding box center [49, 162] width 51 height 8
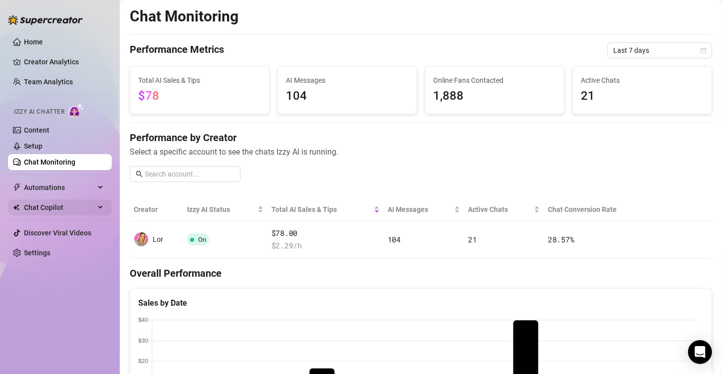
click at [92, 211] on span "Chat Copilot" at bounding box center [59, 208] width 71 height 16
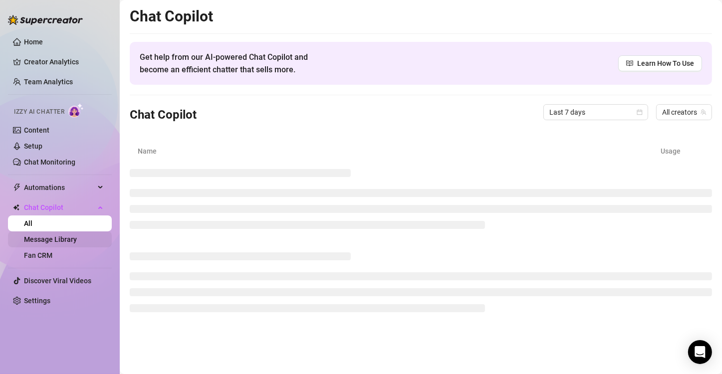
click at [77, 236] on link "Message Library" at bounding box center [50, 240] width 53 height 8
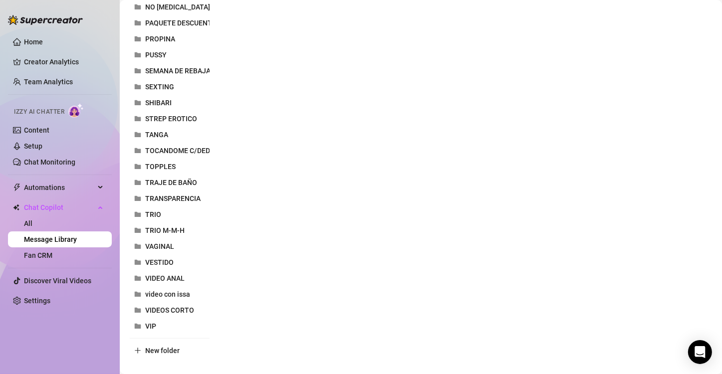
scroll to position [481, 0]
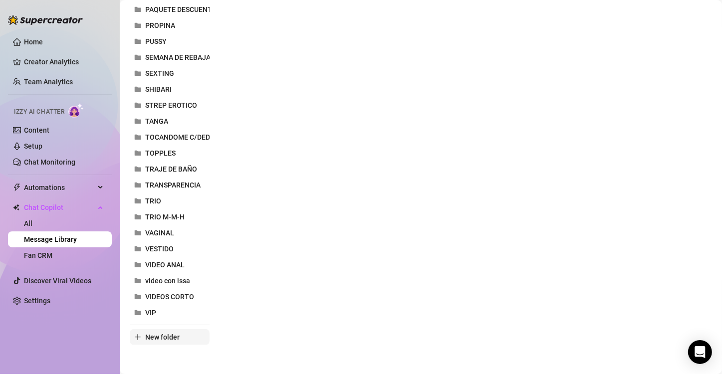
click at [151, 333] on span "New folder" at bounding box center [162, 337] width 34 height 8
click at [167, 328] on input "text" at bounding box center [170, 329] width 80 height 16
click at [302, 337] on div "Folders All messages ASS BLOWJOB BODY SALA BODY-TRIQUINI BUENOS DIAS CAMISA COM…" at bounding box center [421, 8] width 582 height 706
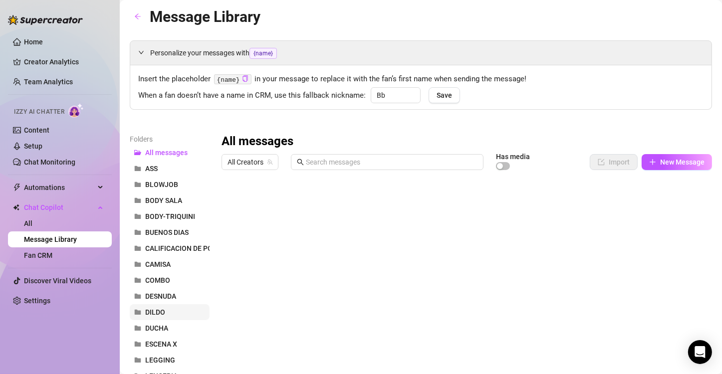
scroll to position [0, 0]
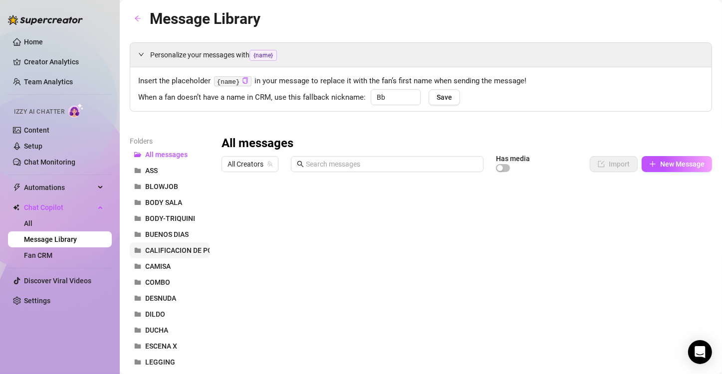
click at [191, 252] on span "CALIFICACION DE POLLA" at bounding box center [185, 251] width 80 height 8
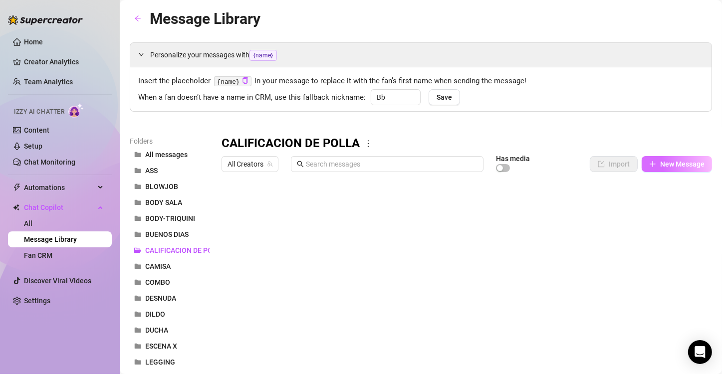
click at [681, 161] on span "New Message" at bounding box center [682, 164] width 44 height 8
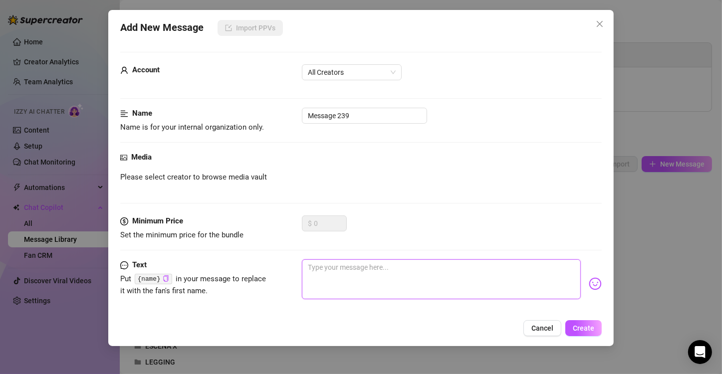
paste textarea "💋 Déjame calificar tu polla, siempre tengo curiosidad por ver lo que mis fans e…"
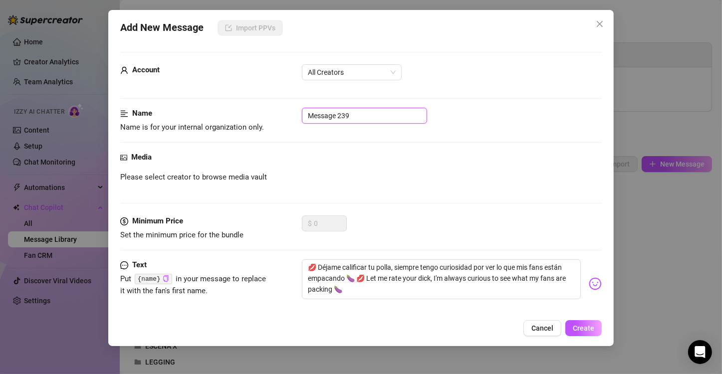
drag, startPoint x: 375, startPoint y: 115, endPoint x: 303, endPoint y: 115, distance: 71.9
click at [303, 115] on input "Message 239" at bounding box center [364, 116] width 125 height 16
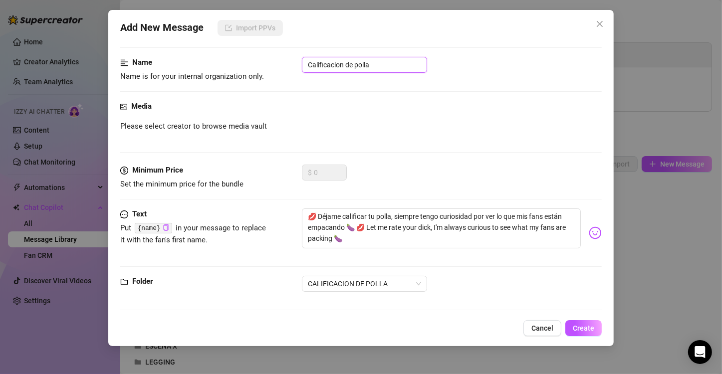
scroll to position [55, 0]
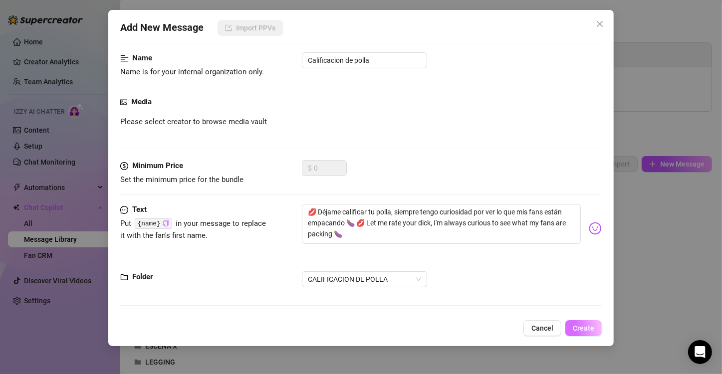
click at [586, 331] on span "Create" at bounding box center [583, 328] width 21 height 8
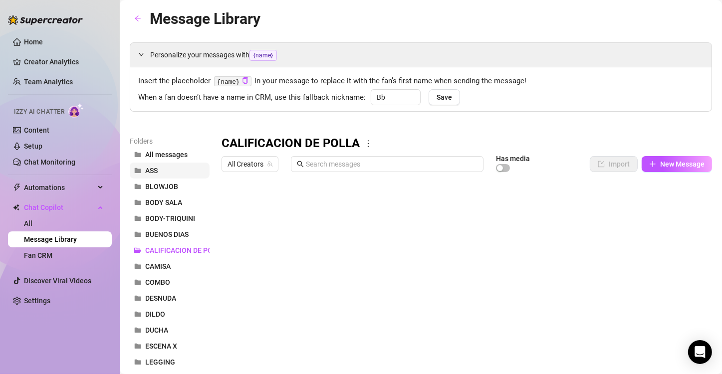
click at [180, 170] on button "ASS" at bounding box center [170, 171] width 80 height 16
click at [626, 184] on div at bounding box center [463, 288] width 482 height 223
click at [624, 183] on div at bounding box center [463, 288] width 482 height 223
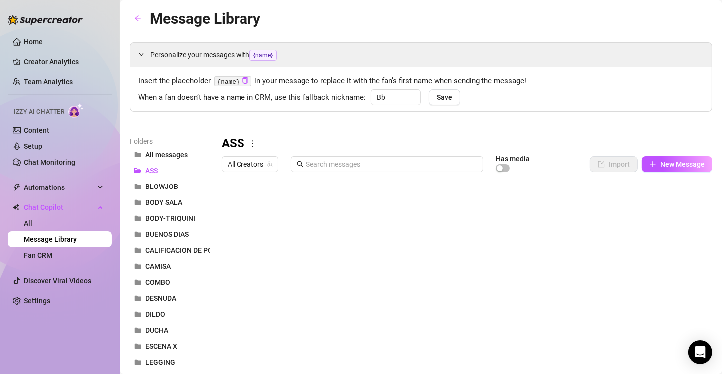
click at [634, 205] on div at bounding box center [463, 288] width 482 height 223
click at [177, 270] on button "CAMISA" at bounding box center [170, 267] width 80 height 16
click at [176, 329] on button "DUCHA" at bounding box center [170, 330] width 80 height 16
click at [186, 247] on span "CALIFICACION DE POLLA" at bounding box center [185, 251] width 80 height 8
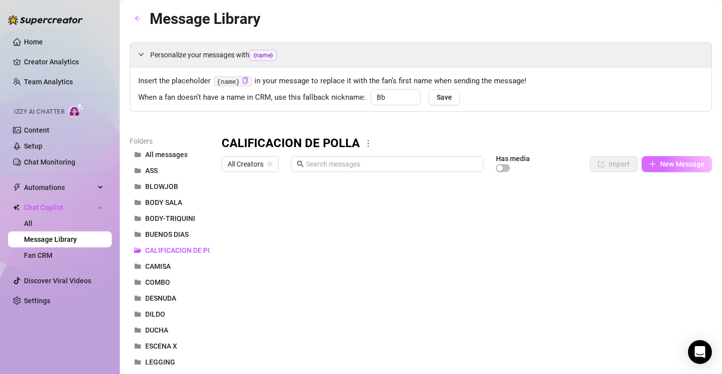
click at [649, 160] on span "button" at bounding box center [652, 164] width 7 height 8
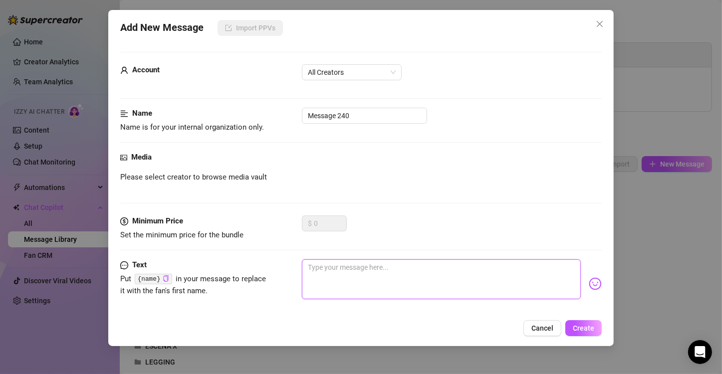
paste textarea "Envíame la foto de tu polla 🥒e incluye una generosa propina $ y honestamente ca…"
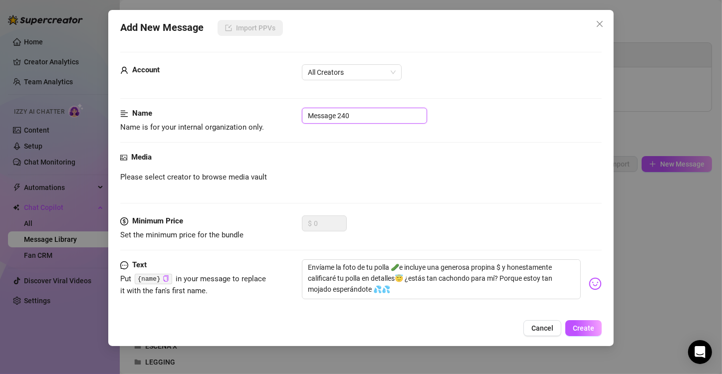
drag, startPoint x: 367, startPoint y: 114, endPoint x: 295, endPoint y: 112, distance: 72.4
click at [295, 112] on div "Name Name is for your internal organization only. Message 240" at bounding box center [361, 120] width 482 height 25
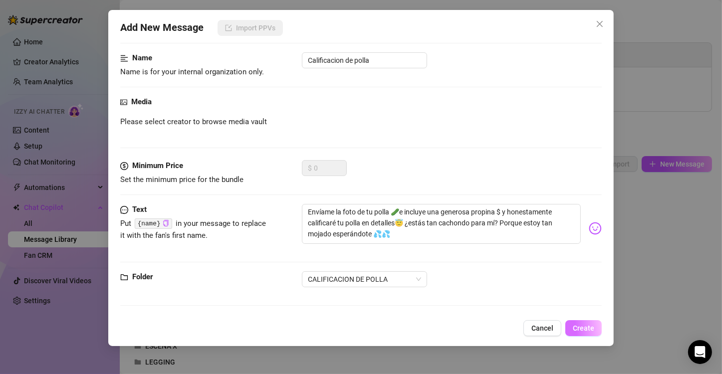
click at [574, 326] on button "Create" at bounding box center [584, 328] width 36 height 16
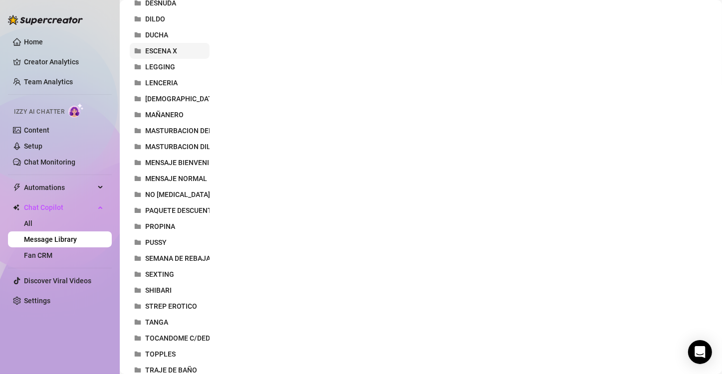
scroll to position [299, 0]
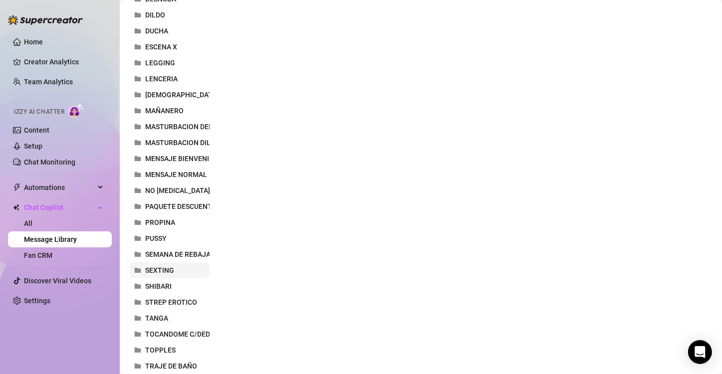
click at [180, 273] on button "SEXTING" at bounding box center [170, 271] width 80 height 16
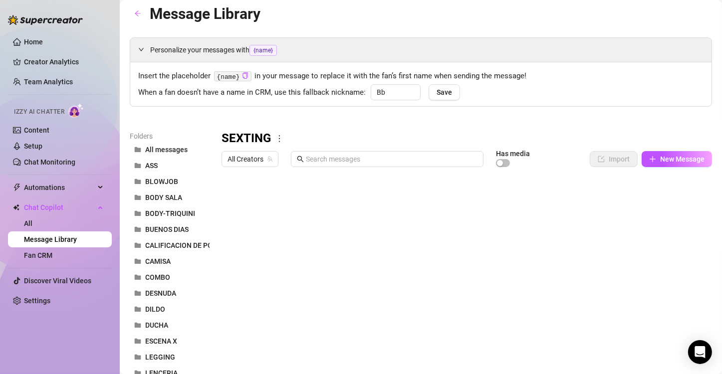
scroll to position [0, 0]
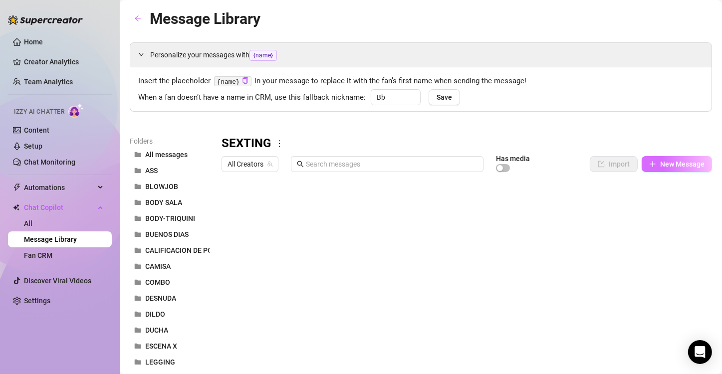
click at [701, 160] on button "New Message" at bounding box center [677, 164] width 70 height 16
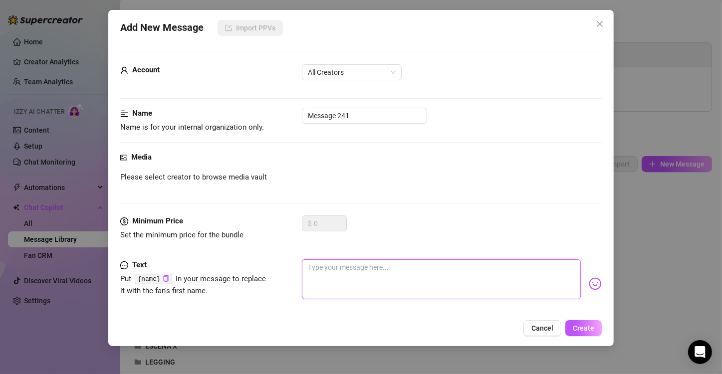
paste textarea "Mmm.. ¿te sorprendí o te calenté así de rápido? 😏"
drag, startPoint x: 376, startPoint y: 119, endPoint x: 281, endPoint y: 118, distance: 95.3
click at [281, 118] on div "Name Name is for your internal organization only. Message 241" at bounding box center [361, 120] width 482 height 25
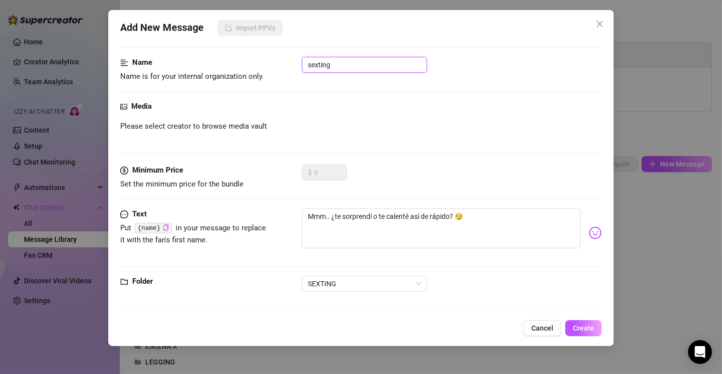
scroll to position [55, 0]
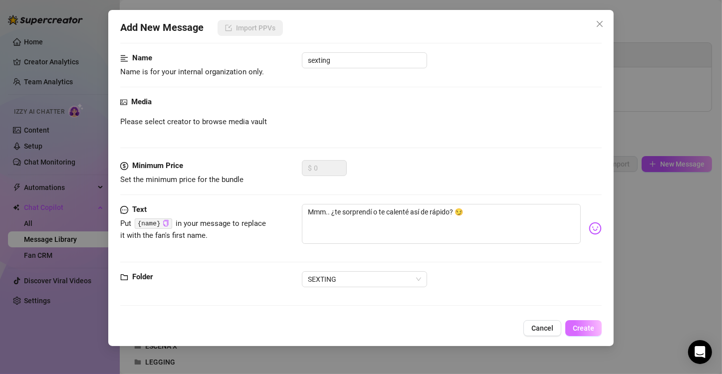
click at [582, 331] on span "Create" at bounding box center [583, 328] width 21 height 8
